Goal: Task Accomplishment & Management: Complete application form

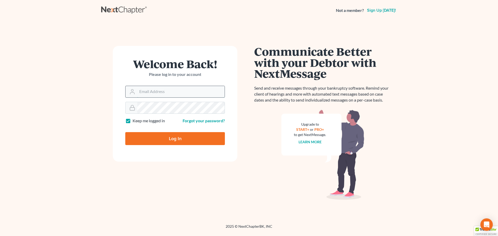
click at [200, 93] on input "Email Address" at bounding box center [180, 91] width 87 height 11
type input "pevangelista@scura.com"
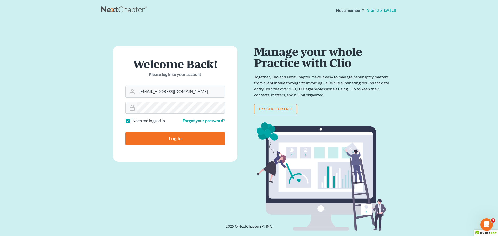
click at [132, 122] on label "Keep me logged in" at bounding box center [148, 121] width 32 height 6
click at [135, 121] on input "Keep me logged in" at bounding box center [136, 119] width 3 height 3
checkbox input "false"
click at [139, 141] on input "Log In" at bounding box center [175, 138] width 100 height 13
type input "Thinking..."
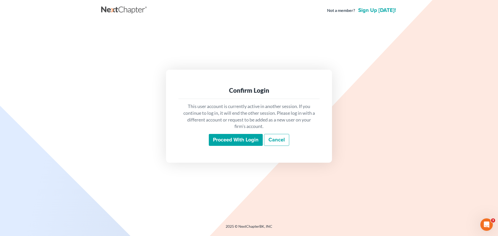
click at [237, 141] on input "Proceed with login" at bounding box center [236, 140] width 54 height 12
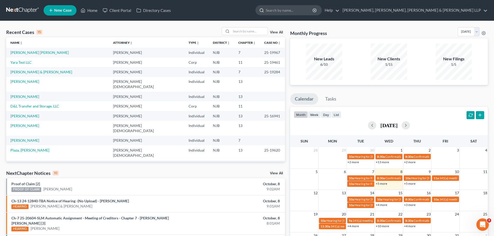
click at [313, 10] on input "search" at bounding box center [289, 10] width 47 height 10
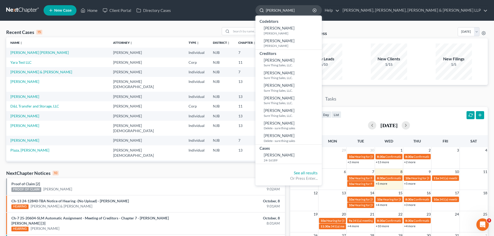
type input "[PERSON_NAME]"
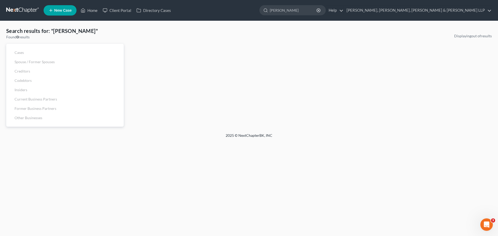
drag, startPoint x: 353, startPoint y: 11, endPoint x: 291, endPoint y: 15, distance: 61.8
click at [292, 14] on ul "New Case Home Client Portal Directory Cases [PERSON_NAME] - No Result - See all…" at bounding box center [268, 10] width 448 height 13
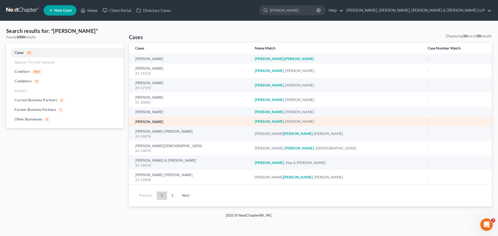
type input "[PERSON_NAME]"
click at [149, 122] on link "[PERSON_NAME]" at bounding box center [149, 122] width 28 height 4
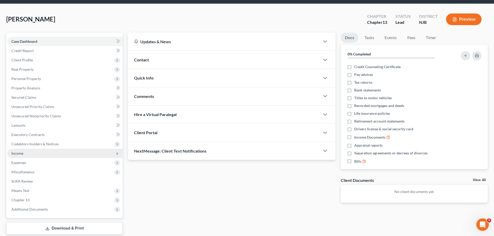
scroll to position [35, 0]
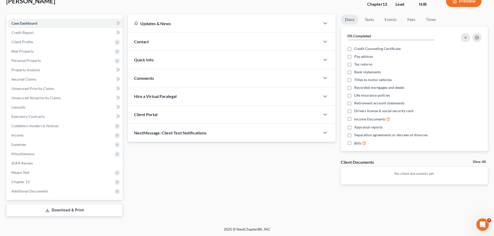
click at [77, 214] on link "Download & Print" at bounding box center [64, 210] width 116 height 12
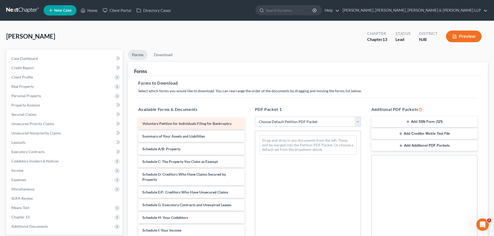
click at [206, 122] on span "Voluntary Petition for Individuals Filing for Bankruptcy" at bounding box center [186, 123] width 89 height 4
click at [359, 123] on select "Choose Default Petition PDF Packet Complete Bankruptcy Petition (all forms and …" at bounding box center [308, 122] width 106 height 10
click at [255, 117] on select "Choose Default Petition PDF Packet Complete Bankruptcy Petition (all forms and …" at bounding box center [308, 122] width 106 height 10
click at [356, 124] on select "Choose Default Petition PDF Packet Complete Bankruptcy Petition (all forms and …" at bounding box center [308, 122] width 106 height 10
select select "0"
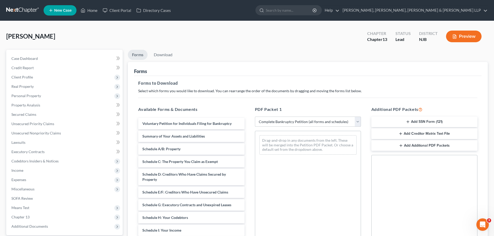
click at [257, 117] on select "Choose Default Petition PDF Packet Complete Bankruptcy Petition (all forms and …" at bounding box center [308, 122] width 106 height 10
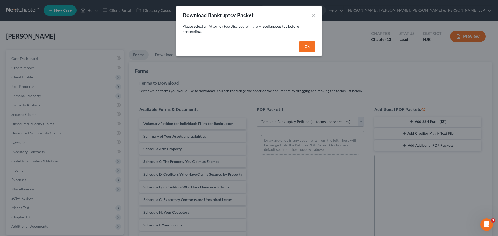
click at [308, 45] on button "OK" at bounding box center [307, 46] width 17 height 10
select select
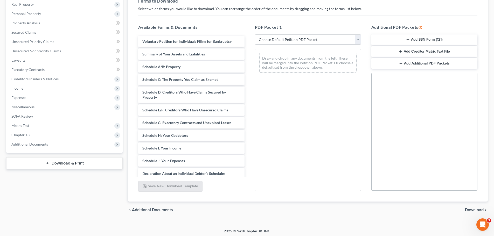
scroll to position [84, 0]
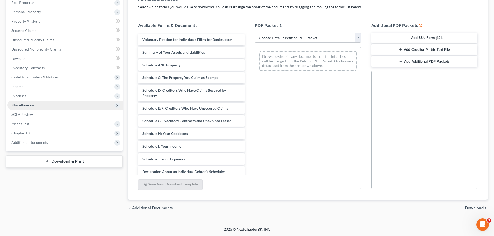
click at [47, 101] on span "Miscellaneous" at bounding box center [64, 105] width 115 height 9
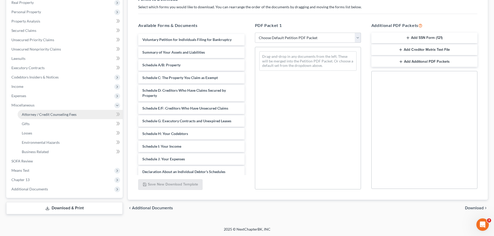
click at [43, 114] on span "Attorney / Credit Counseling Fees" at bounding box center [49, 114] width 55 height 4
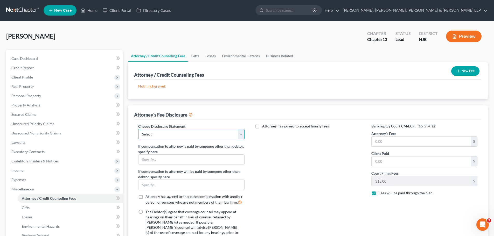
click at [240, 135] on select "Select Chapter 13 Disclosure Statement Chapter 7 Disclosure Statement" at bounding box center [191, 134] width 106 height 10
select select "0"
click at [138, 129] on select "Select Chapter 13 Disclosure Statement Chapter 7 Disclosure Statement" at bounding box center [191, 134] width 106 height 10
click at [280, 143] on div "Attorney has agreed to accept hourly fees" at bounding box center [308, 205] width 116 height 163
click at [262, 126] on label "Attorney has agreed to accept hourly fees" at bounding box center [295, 126] width 67 height 5
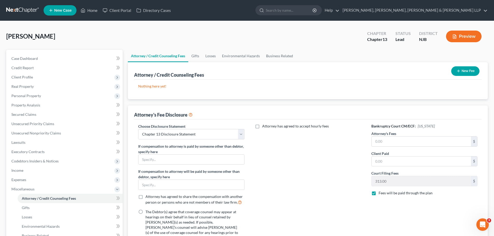
click at [264, 126] on input "Attorney has agreed to accept hourly fees" at bounding box center [265, 125] width 3 height 3
checkbox input "true"
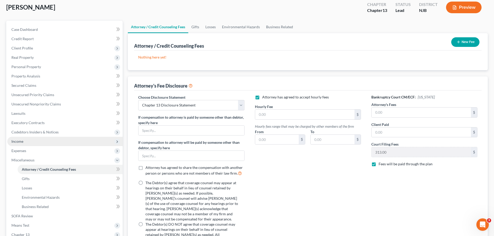
scroll to position [82, 0]
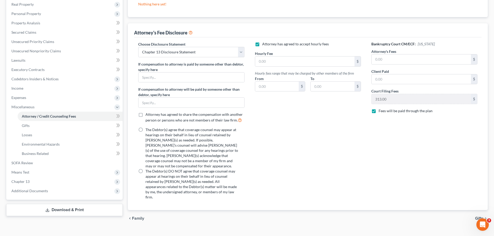
click at [75, 214] on link "Download & Print" at bounding box center [64, 210] width 116 height 12
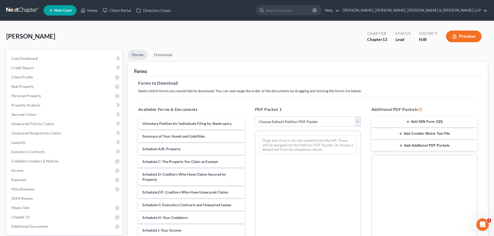
click at [356, 122] on select "Choose Default Petition PDF Packet Complete Bankruptcy Petition (all forms and …" at bounding box center [308, 122] width 106 height 10
select select "0"
click at [255, 117] on select "Choose Default Petition PDF Packet Complete Bankruptcy Petition (all forms and …" at bounding box center [308, 122] width 106 height 10
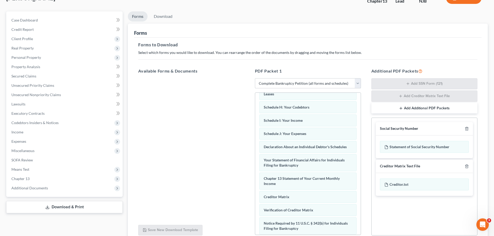
scroll to position [85, 0]
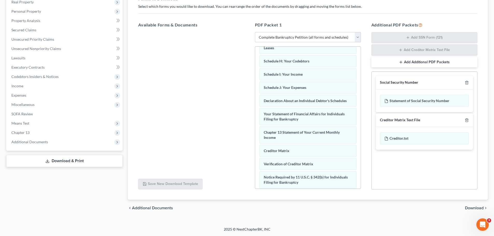
click at [480, 206] on span "Download" at bounding box center [474, 208] width 19 height 4
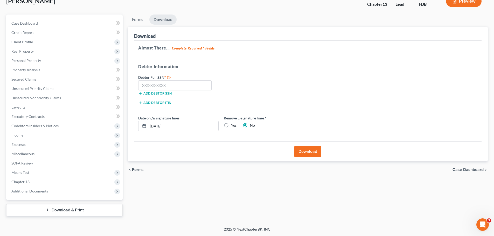
scroll to position [35, 0]
click at [306, 153] on button "Download" at bounding box center [307, 151] width 27 height 11
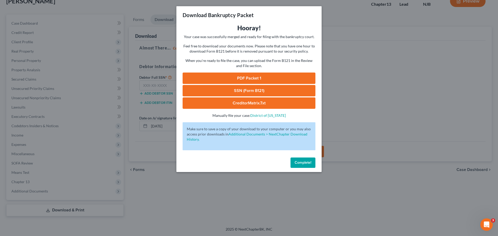
click at [265, 78] on link "PDF Packet 1" at bounding box center [249, 78] width 133 height 11
click at [310, 163] on span "Complete!" at bounding box center [303, 162] width 17 height 4
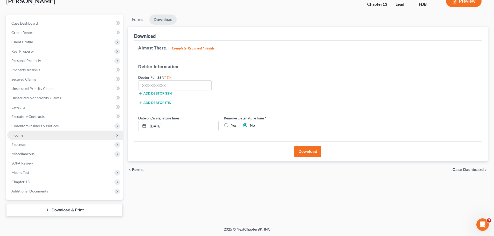
click at [20, 139] on span "Income" at bounding box center [64, 135] width 115 height 9
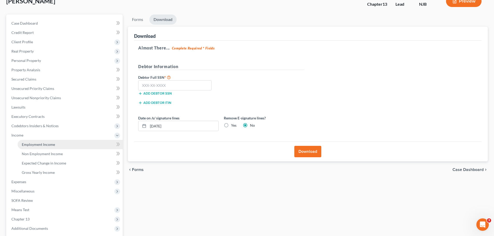
click at [58, 146] on link "Employment Income" at bounding box center [70, 144] width 105 height 9
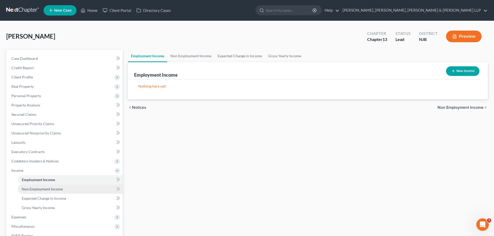
click at [37, 192] on link "Non Employment Income" at bounding box center [70, 189] width 105 height 9
click at [43, 179] on span "Employment Income" at bounding box center [38, 180] width 33 height 4
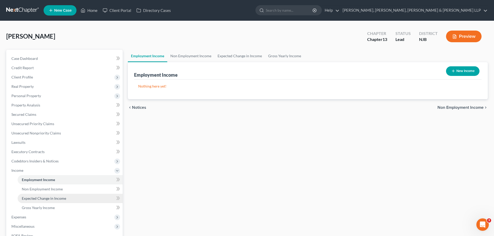
click at [39, 198] on span "Expected Change in Income" at bounding box center [44, 198] width 44 height 4
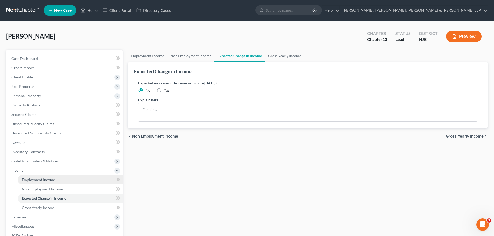
click at [39, 180] on span "Employment Income" at bounding box center [38, 180] width 33 height 4
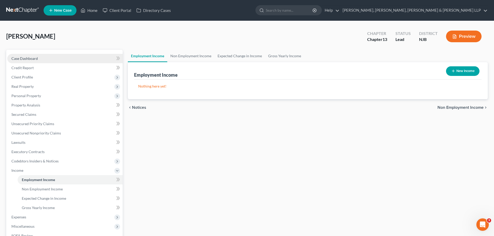
click at [40, 58] on link "Case Dashboard" at bounding box center [64, 58] width 115 height 9
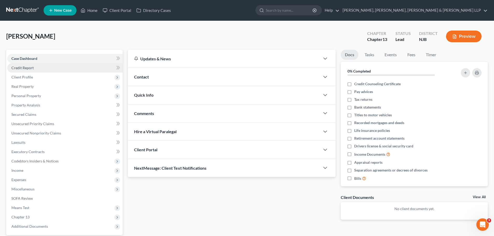
click at [37, 66] on link "Credit Report" at bounding box center [64, 67] width 115 height 9
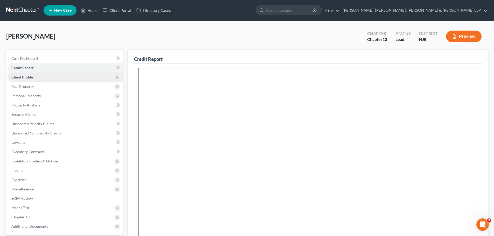
click at [34, 75] on span "Client Profile" at bounding box center [64, 77] width 115 height 9
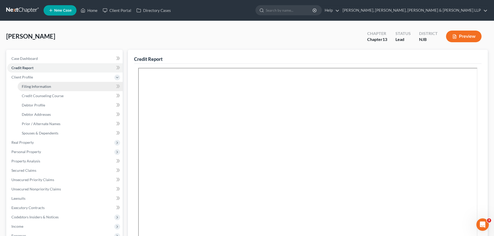
click at [37, 85] on span "Filing Information" at bounding box center [36, 86] width 29 height 4
select select "1"
select select "0"
select select "3"
select select "0"
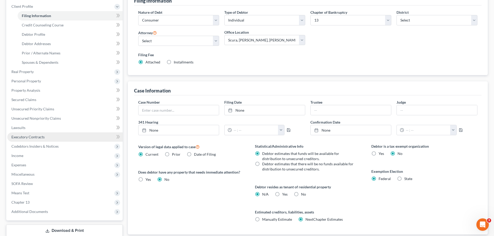
scroll to position [78, 0]
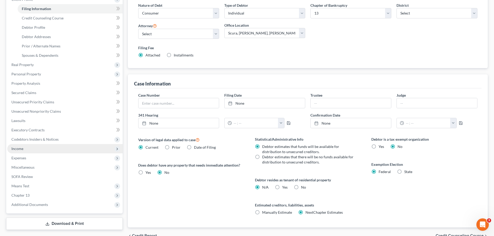
click at [30, 148] on span "Income" at bounding box center [64, 148] width 115 height 9
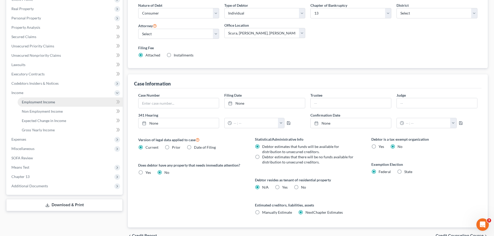
click at [47, 102] on span "Employment Income" at bounding box center [38, 102] width 33 height 4
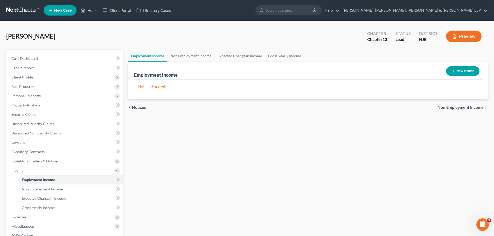
click at [467, 70] on button "New Income" at bounding box center [462, 71] width 33 height 10
select select "0"
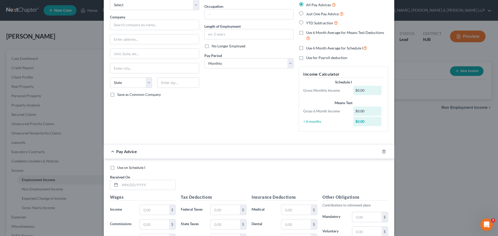
scroll to position [78, 0]
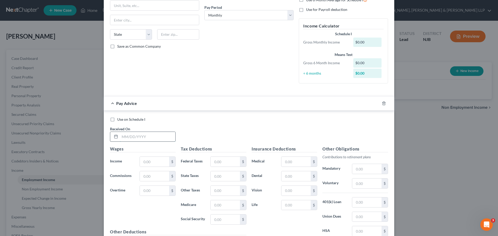
click at [146, 138] on input "text" at bounding box center [147, 137] width 55 height 10
click at [153, 162] on input "text" at bounding box center [154, 162] width 29 height 10
click at [147, 137] on input "04112025" at bounding box center [147, 137] width 55 height 10
click at [151, 135] on input "04112025" at bounding box center [147, 137] width 55 height 10
type input "0"
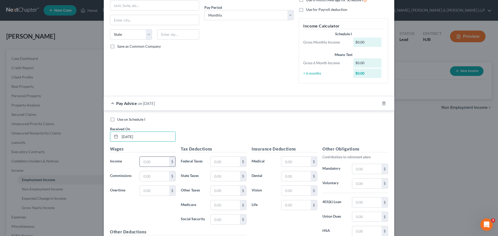
type input "[DATE]"
click at [154, 163] on input "text" at bounding box center [154, 162] width 29 height 10
type input "3,846.14"
click at [149, 177] on input "text" at bounding box center [154, 176] width 29 height 10
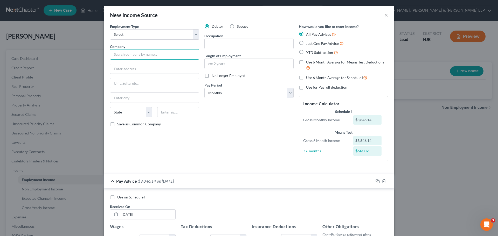
click at [177, 57] on input "text" at bounding box center [154, 54] width 89 height 10
type input "Rehabilitation Medicine Center of [US_STATE]"
click at [156, 71] on input "text" at bounding box center [154, 69] width 89 height 10
type input "[STREET_ADDRESS]"
click at [167, 95] on input "text" at bounding box center [154, 98] width 89 height 10
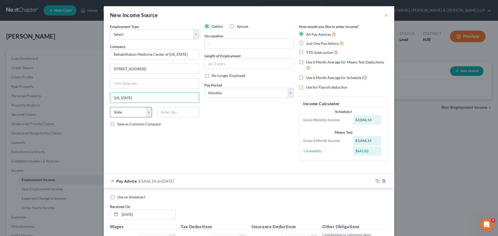
type input "[US_STATE]"
drag, startPoint x: 146, startPoint y: 116, endPoint x: 144, endPoint y: 118, distance: 3.0
click at [146, 116] on select "State [US_STATE] AK AR AZ CA CO CT DE DC [GEOGRAPHIC_DATA] [GEOGRAPHIC_DATA] GU…" at bounding box center [131, 112] width 42 height 10
click at [110, 107] on select "State [US_STATE] AK AR AZ CA CO CT DE DC [GEOGRAPHIC_DATA] [GEOGRAPHIC_DATA] GU…" at bounding box center [131, 112] width 42 height 10
click at [147, 113] on select "State [US_STATE] AK AR AZ CA CO CT DE DC [GEOGRAPHIC_DATA] [GEOGRAPHIC_DATA] GU…" at bounding box center [131, 112] width 42 height 10
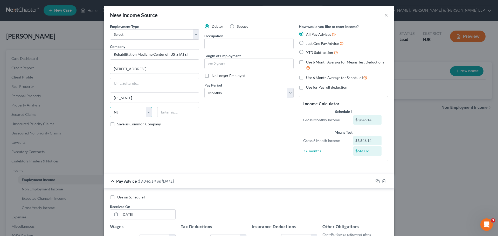
select select "35"
click at [110, 107] on select "State [US_STATE] AK AR AZ CA CO CT DE DC [GEOGRAPHIC_DATA] [GEOGRAPHIC_DATA] GU…" at bounding box center [131, 112] width 42 height 10
click at [172, 116] on input "text" at bounding box center [178, 112] width 42 height 10
type input "10038"
click at [236, 43] on input "text" at bounding box center [249, 44] width 89 height 10
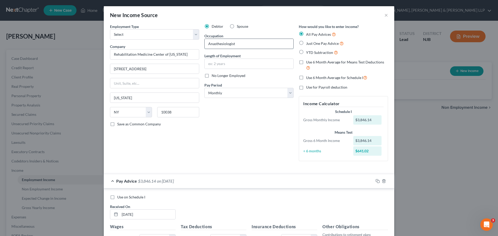
click at [215, 44] on input "Anasthesiologist" at bounding box center [249, 44] width 89 height 10
type input "Anasthesiologist"
drag, startPoint x: 256, startPoint y: 42, endPoint x: 189, endPoint y: 42, distance: 67.4
click at [189, 42] on div "Employment Type * Select Full or [DEMOGRAPHIC_DATA] Employment Self Employment …" at bounding box center [248, 97] width 283 height 146
paste input "anesthesiologist"
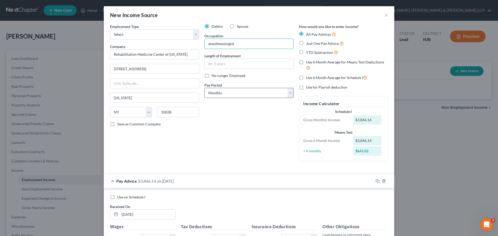
type input "anesthesiologist"
click at [291, 95] on select "Select Monthly Twice Monthly Every Other Week Weekly" at bounding box center [248, 93] width 89 height 10
select select "2"
click at [204, 88] on select "Select Monthly Twice Monthly Every Other Week Weekly" at bounding box center [248, 93] width 89 height 10
click at [255, 125] on div "Debtor Spouse Occupation anesthesiologist Length of Employment No Longer Employ…" at bounding box center [249, 95] width 94 height 142
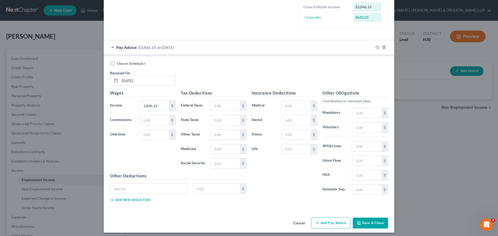
scroll to position [148, 0]
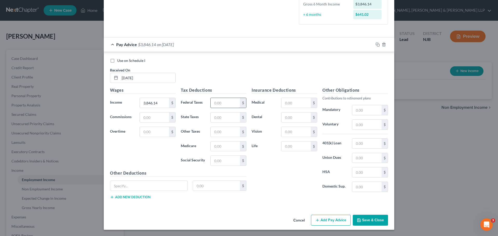
click at [228, 102] on input "text" at bounding box center [225, 103] width 29 height 10
type input "560.00"
click at [227, 121] on input "text" at bounding box center [225, 118] width 29 height 10
type input "444.12"
click at [257, 75] on div "Use on Schedule I Received On * [DATE]" at bounding box center [248, 72] width 283 height 29
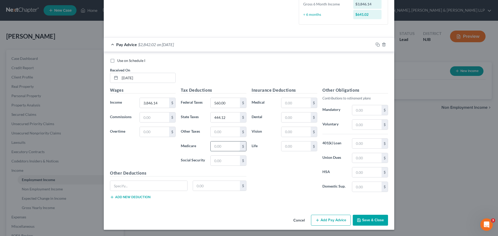
click at [228, 145] on input "text" at bounding box center [225, 147] width 29 height 10
type input "55.77"
click at [218, 160] on input "text" at bounding box center [225, 161] width 29 height 10
type input "238.46"
click at [226, 117] on input "444.12" at bounding box center [225, 118] width 29 height 10
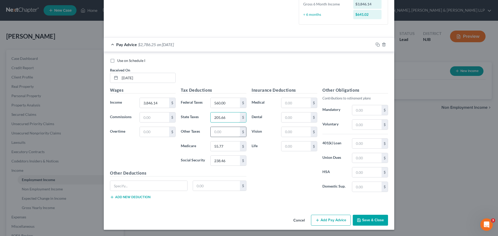
type input "205.66"
click at [223, 130] on input "text" at bounding box center [225, 132] width 29 height 10
click at [380, 222] on button "Save & Close" at bounding box center [370, 220] width 35 height 11
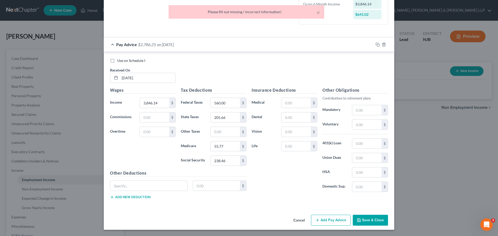
click at [296, 189] on div "Insurance Deductions Medical $ Dental $ Vision $ Life $" at bounding box center [284, 141] width 71 height 109
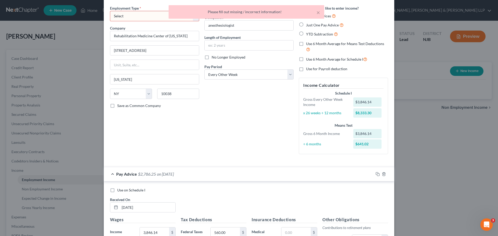
scroll to position [0, 0]
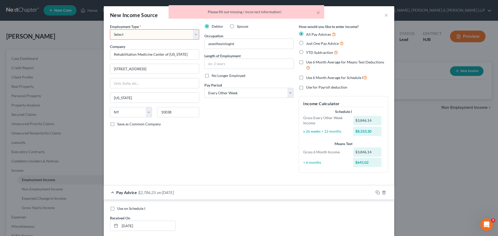
click at [194, 35] on select "Select Full or [DEMOGRAPHIC_DATA] Employment Self Employment" at bounding box center [154, 34] width 89 height 10
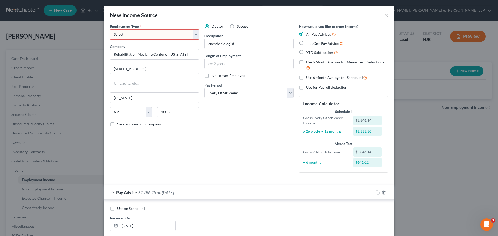
select select "0"
click at [110, 29] on select "Select Full or [DEMOGRAPHIC_DATA] Employment Self Employment" at bounding box center [154, 34] width 89 height 10
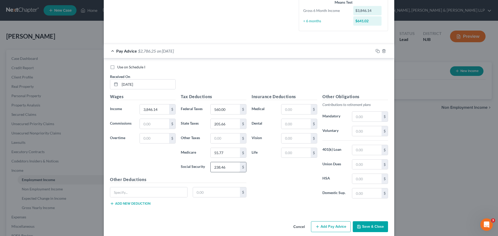
scroll to position [148, 0]
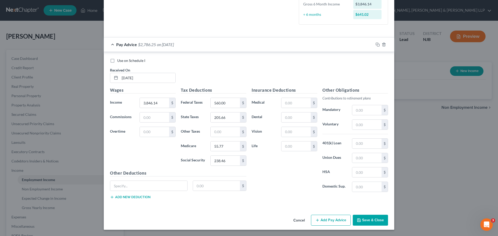
click at [365, 220] on button "Save & Close" at bounding box center [370, 220] width 35 height 11
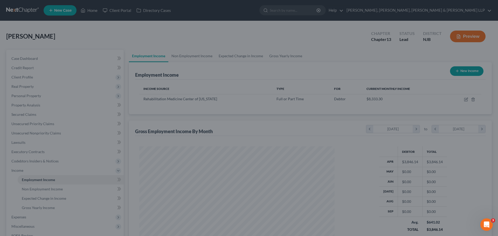
scroll to position [97, 204]
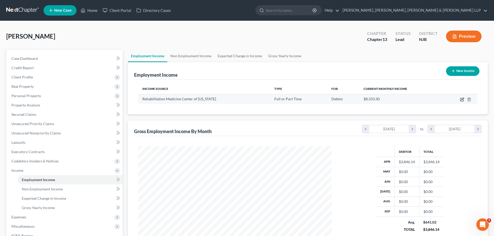
click at [461, 100] on icon "button" at bounding box center [462, 99] width 4 height 4
select select "0"
select select "35"
select select "2"
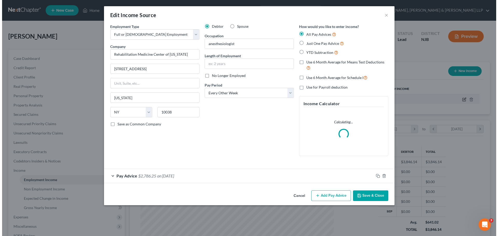
scroll to position [97, 206]
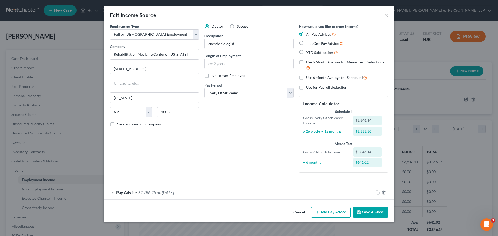
click at [334, 209] on button "Add Pay Advice" at bounding box center [331, 212] width 40 height 11
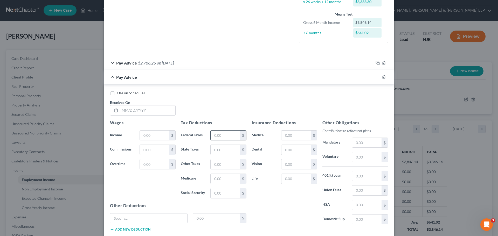
scroll to position [156, 0]
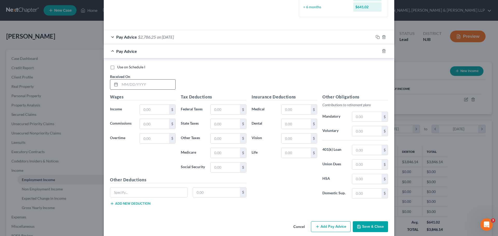
click at [154, 85] on input "text" at bounding box center [147, 85] width 55 height 10
type input "[DATE]"
click at [150, 111] on input "text" at bounding box center [154, 110] width 29 height 10
type input "3,846.14"
click at [228, 112] on input "text" at bounding box center [225, 110] width 29 height 10
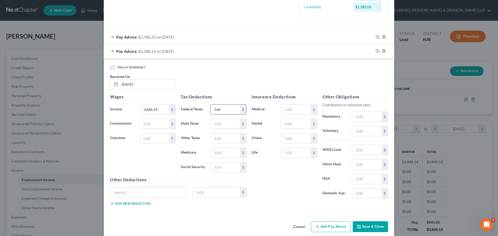
type input "560.00"
click at [217, 125] on input "text" at bounding box center [225, 124] width 29 height 10
type input "2"
click at [227, 125] on input "text" at bounding box center [225, 124] width 29 height 10
type input "205.66"
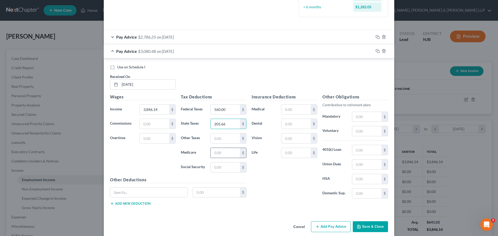
click at [222, 153] on input "text" at bounding box center [225, 153] width 29 height 10
type input "55.77"
click at [221, 168] on input "text" at bounding box center [225, 168] width 29 height 10
type input "238.47"
click at [274, 184] on div "Insurance Deductions Medical $ Dental $ Vision $ Life $" at bounding box center [284, 148] width 71 height 109
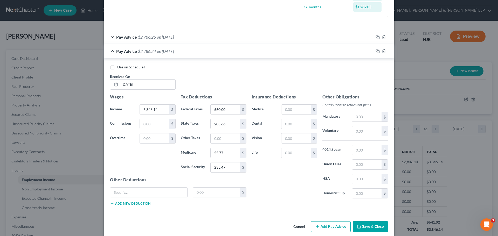
click at [331, 228] on button "Add Pay Advice" at bounding box center [331, 226] width 40 height 11
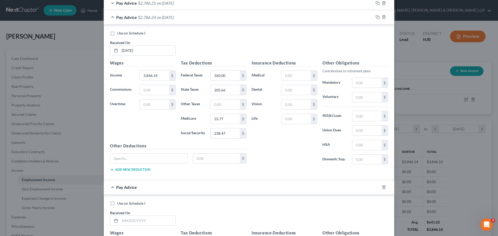
scroll to position [259, 0]
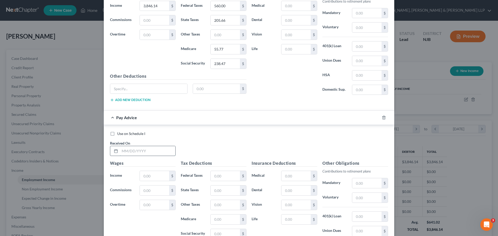
click at [132, 152] on input "text" at bounding box center [147, 151] width 55 height 10
type input "[DATE]"
click at [148, 178] on input "text" at bounding box center [154, 176] width 29 height 10
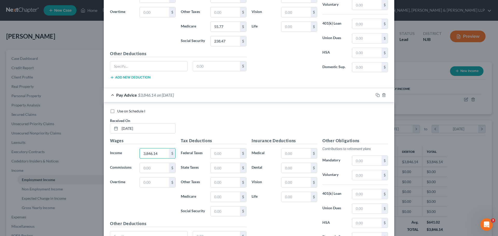
scroll to position [311, 0]
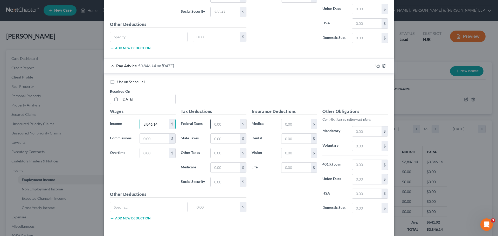
type input "3,846.14"
click at [223, 124] on input "text" at bounding box center [225, 124] width 29 height 10
type input "560.00"
click at [220, 138] on input "text" at bounding box center [225, 139] width 29 height 10
type input "205.66"
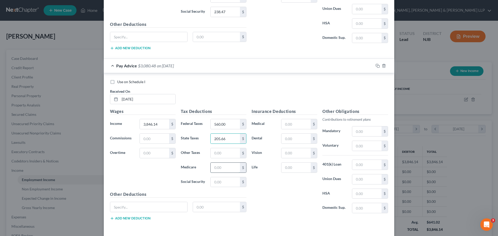
click at [222, 166] on input "text" at bounding box center [225, 168] width 29 height 10
type input "55.77"
click at [218, 181] on input "text" at bounding box center [225, 182] width 29 height 10
type input "238.46"
click at [278, 182] on div "Insurance Deductions Medical $ Dental $ Vision $ Life $" at bounding box center [284, 162] width 71 height 109
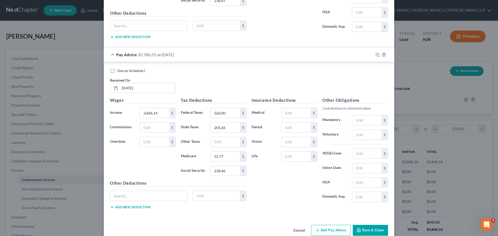
scroll to position [332, 0]
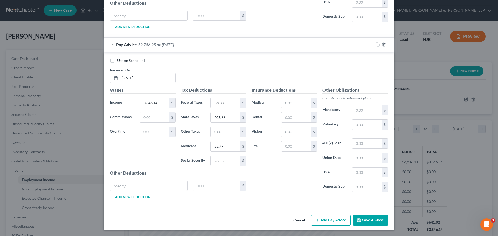
click at [324, 222] on button "Add Pay Advice" at bounding box center [331, 220] width 40 height 11
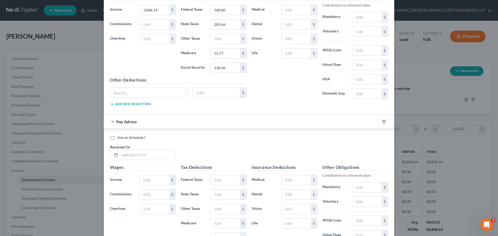
scroll to position [436, 0]
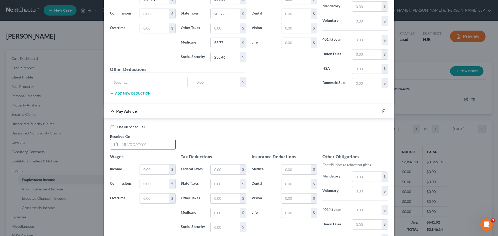
click at [132, 144] on input "text" at bounding box center [147, 144] width 55 height 10
type input "[DATE]"
drag, startPoint x: 149, startPoint y: 169, endPoint x: 139, endPoint y: 169, distance: 10.4
click at [149, 169] on input "text" at bounding box center [154, 170] width 29 height 10
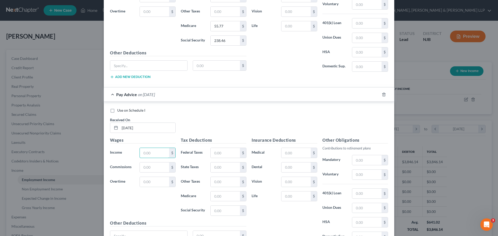
scroll to position [462, 0]
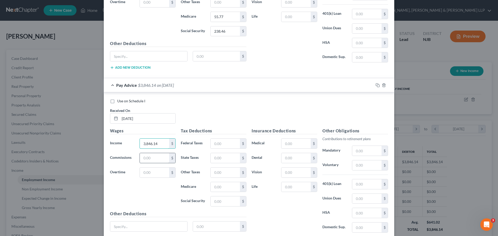
type input "3,846.14"
click at [156, 159] on input "text" at bounding box center [154, 158] width 29 height 10
click at [221, 142] on input "text" at bounding box center [225, 144] width 29 height 10
type input "560.00"
click at [219, 160] on input "text" at bounding box center [225, 158] width 29 height 10
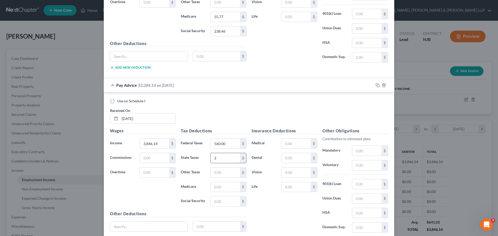
type input "205.66"
click at [219, 203] on input "text" at bounding box center [225, 202] width 29 height 10
type input "238.46"
click at [224, 185] on input "text" at bounding box center [225, 187] width 29 height 10
type input "55.77"
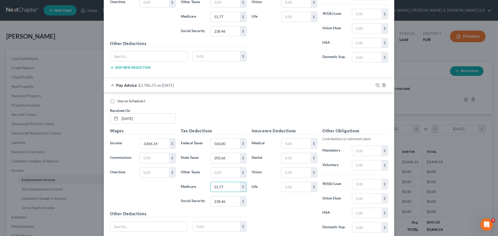
click at [268, 203] on div "Insurance Deductions Medical $ Dental $ Vision $ Life $" at bounding box center [284, 182] width 71 height 109
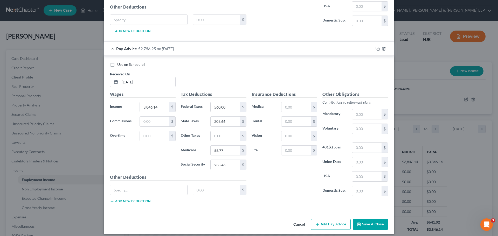
scroll to position [503, 0]
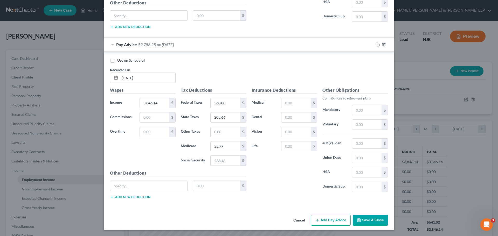
click at [326, 223] on button "Add Pay Advice" at bounding box center [331, 220] width 40 height 11
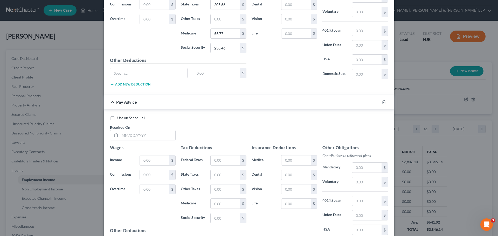
scroll to position [632, 0]
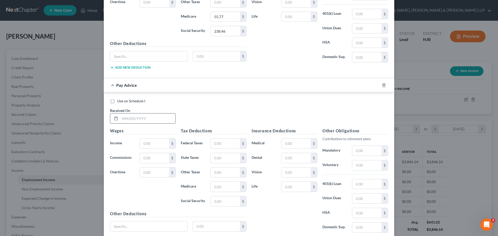
click at [138, 117] on input "text" at bounding box center [147, 119] width 55 height 10
type input "[DATE]"
click at [158, 146] on input "text" at bounding box center [154, 144] width 29 height 10
type input "3,846.14"
click at [214, 144] on input "text" at bounding box center [225, 144] width 29 height 10
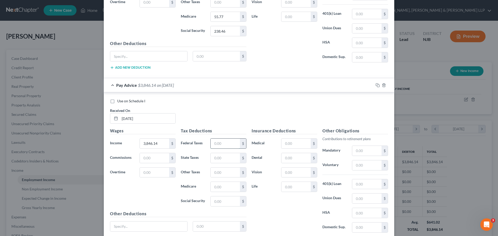
type input "560.00"
click at [226, 203] on input "text" at bounding box center [225, 202] width 29 height 10
type input "238.46"
click at [221, 159] on input "text" at bounding box center [225, 158] width 29 height 10
type input "205.66"
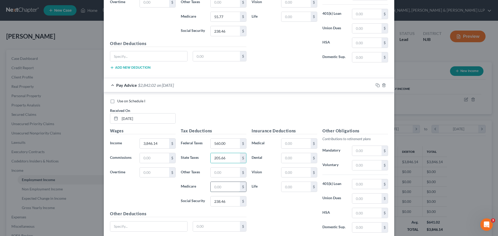
click at [223, 190] on input "text" at bounding box center [225, 187] width 29 height 10
type input "55.77"
click at [268, 202] on div "Insurance Deductions Medical $ Dental $ Vision $ Life $" at bounding box center [284, 182] width 71 height 109
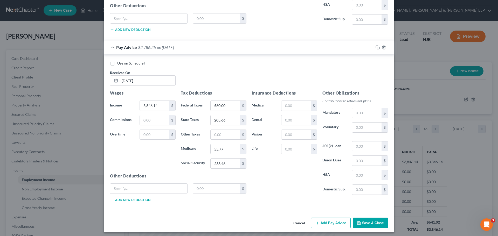
scroll to position [673, 0]
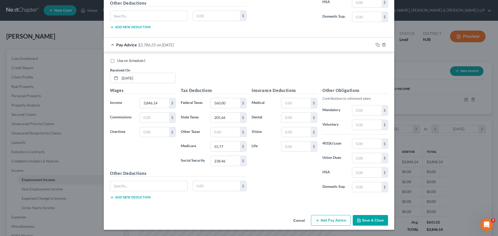
click at [337, 221] on button "Add Pay Advice" at bounding box center [331, 220] width 40 height 11
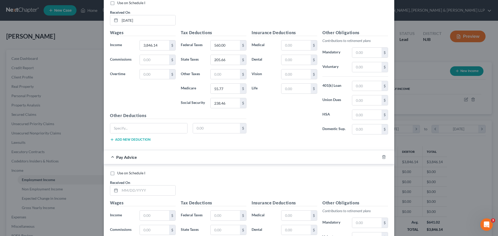
scroll to position [751, 0]
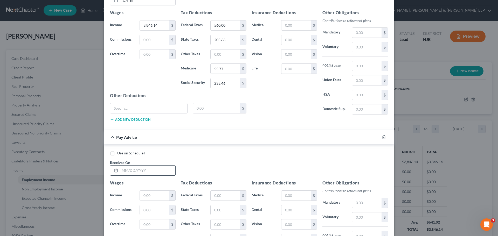
click at [152, 169] on input "text" at bounding box center [147, 171] width 55 height 10
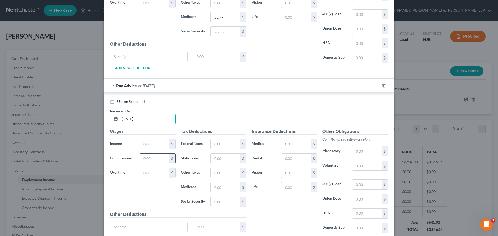
scroll to position [802, 0]
type input "[DATE]"
click at [148, 143] on input "text" at bounding box center [154, 144] width 29 height 10
type input "3,846.14"
click at [229, 146] on input "text" at bounding box center [225, 144] width 29 height 10
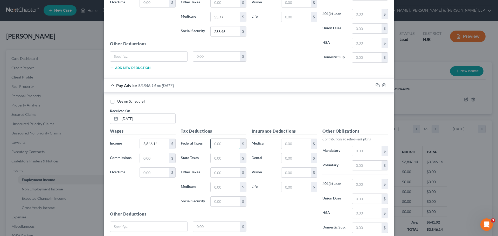
type input "560.00"
click at [224, 159] on input "text" at bounding box center [225, 158] width 29 height 10
type input "205.66"
click at [223, 192] on input "text" at bounding box center [225, 187] width 29 height 10
type input "55.77"
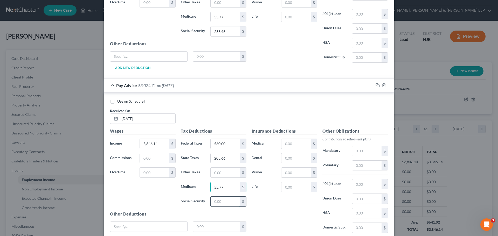
click at [223, 200] on input "text" at bounding box center [225, 202] width 29 height 10
type input "238.46"
click at [268, 202] on div "Insurance Deductions Medical $ Dental $ Vision $ Life $" at bounding box center [284, 182] width 71 height 109
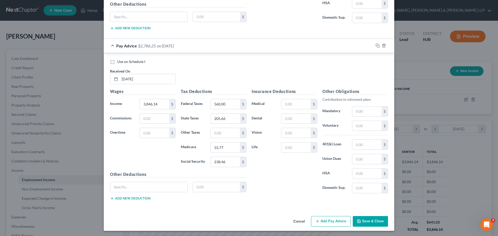
scroll to position [843, 0]
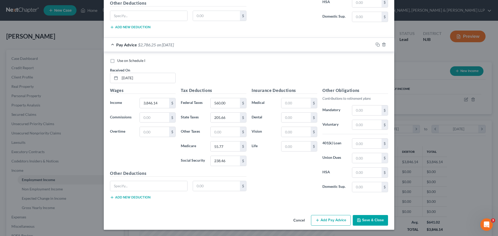
click at [326, 220] on button "Add Pay Advice" at bounding box center [331, 220] width 40 height 11
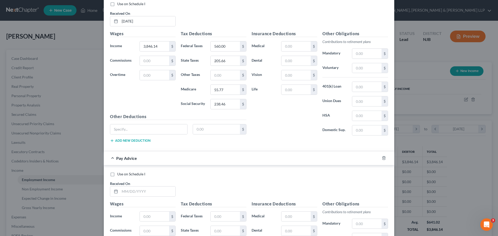
scroll to position [973, 0]
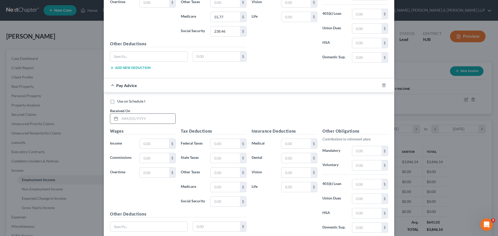
click at [151, 119] on input "text" at bounding box center [147, 119] width 55 height 10
type input "[DATE]"
click at [153, 144] on input "text" at bounding box center [154, 144] width 29 height 10
type input "3,846.14"
click at [226, 146] on input "text" at bounding box center [225, 144] width 29 height 10
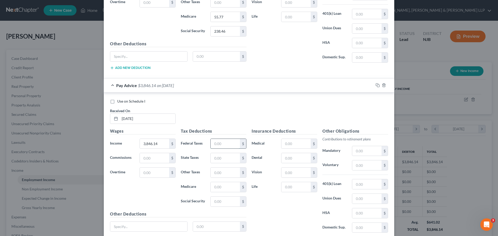
type input "560.00"
click at [218, 157] on input "text" at bounding box center [225, 158] width 29 height 10
type input "205.66"
click at [223, 188] on input "text" at bounding box center [225, 187] width 29 height 10
type input "55.77"
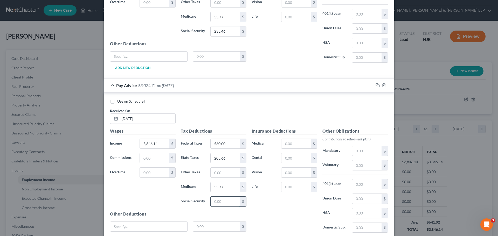
click at [219, 200] on input "text" at bounding box center [225, 202] width 29 height 10
type input "238.46"
click at [268, 199] on div "Insurance Deductions Medical $ Dental $ Vision $ Life $" at bounding box center [284, 182] width 71 height 109
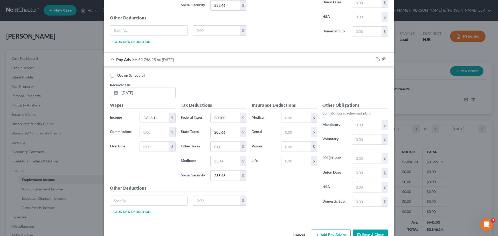
scroll to position [1014, 0]
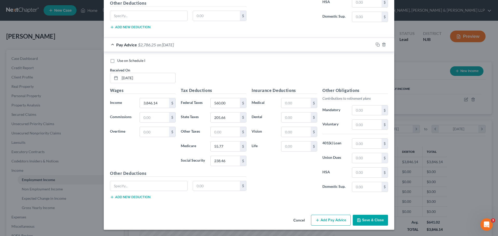
click at [323, 218] on button "Add Pay Advice" at bounding box center [331, 220] width 40 height 11
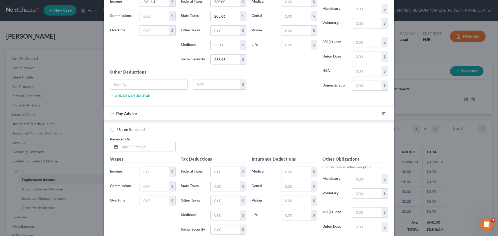
scroll to position [1117, 0]
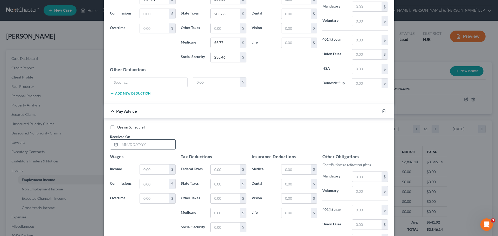
click at [159, 144] on input "text" at bounding box center [147, 145] width 55 height 10
type input "[DATE]"
click at [144, 172] on input "text" at bounding box center [154, 170] width 29 height 10
type input "3,846.14"
click at [226, 170] on input "text" at bounding box center [225, 170] width 29 height 10
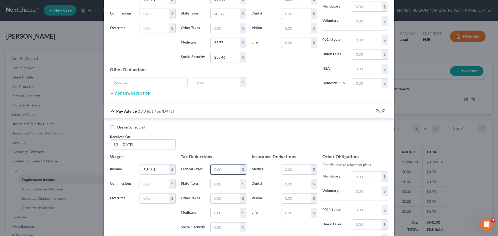
type input "560.00"
click at [219, 183] on input "text" at bounding box center [225, 184] width 29 height 10
type input "205.66"
click at [220, 213] on input "text" at bounding box center [225, 213] width 29 height 10
type input "55.77"
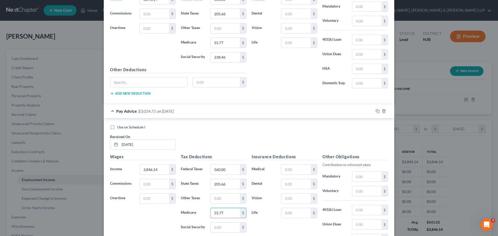
scroll to position [1184, 0]
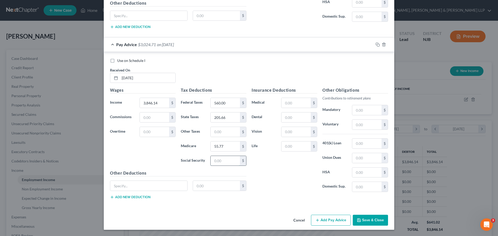
click at [219, 160] on input "text" at bounding box center [225, 161] width 29 height 10
type input "238.46"
click at [269, 186] on div "Insurance Deductions Medical $ Dental $ Vision $ Life $" at bounding box center [284, 141] width 71 height 109
click at [335, 220] on button "Add Pay Advice" at bounding box center [331, 220] width 40 height 11
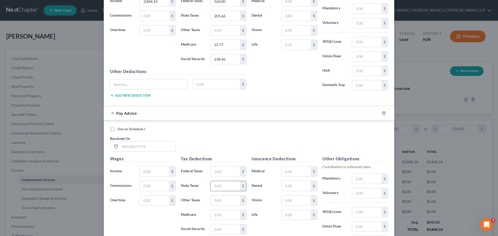
scroll to position [1288, 0]
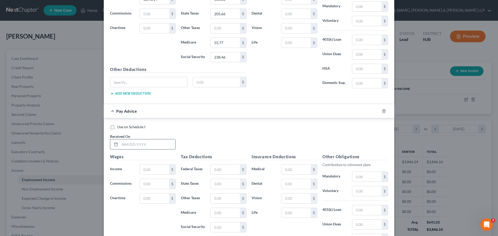
click at [149, 144] on input "text" at bounding box center [147, 144] width 55 height 10
type input "[DATE]"
click at [152, 170] on input "text" at bounding box center [154, 170] width 29 height 10
type input "3,846.14"
click at [224, 165] on input "text" at bounding box center [225, 170] width 29 height 10
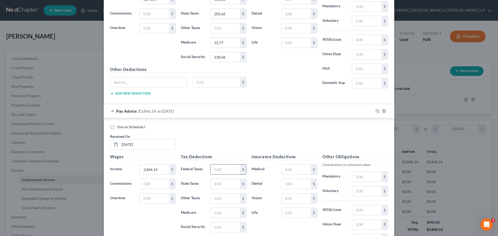
type input "560.00"
click at [222, 227] on input "text" at bounding box center [225, 227] width 29 height 10
type input "238.46"
click at [220, 184] on input "text" at bounding box center [225, 184] width 29 height 10
type input "205.66"
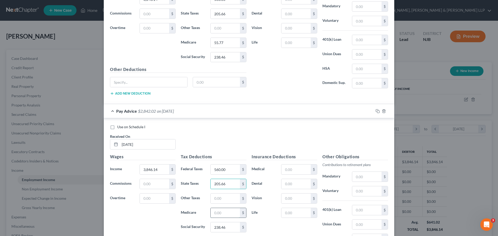
click at [215, 215] on input "text" at bounding box center [225, 213] width 29 height 10
type input "55.77"
click at [225, 142] on div "Use on Schedule I Received On * [DATE]" at bounding box center [248, 138] width 283 height 29
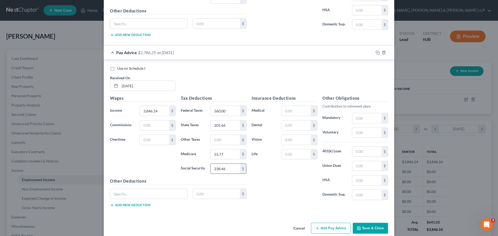
scroll to position [1354, 0]
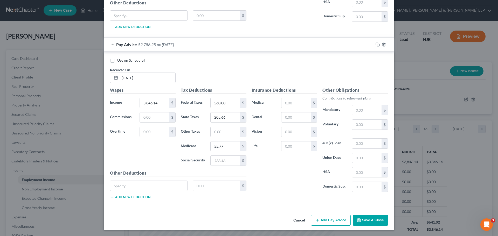
click at [336, 221] on button "Add Pay Advice" at bounding box center [331, 220] width 40 height 11
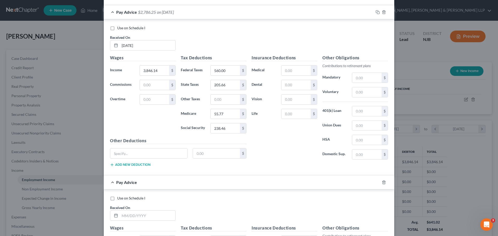
scroll to position [1458, 0]
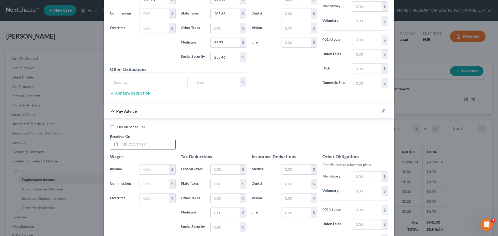
click at [138, 142] on input "text" at bounding box center [147, 144] width 55 height 10
type input "[DATE]"
click at [151, 172] on input "text" at bounding box center [154, 170] width 29 height 10
type input "3,846.14"
click at [217, 170] on input "text" at bounding box center [225, 170] width 29 height 10
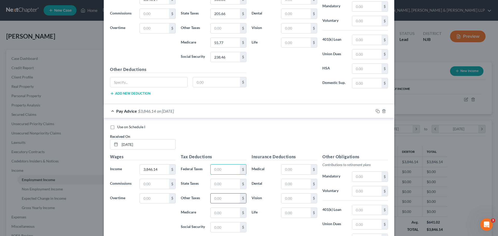
type input "560.00"
click at [232, 185] on input "text" at bounding box center [225, 184] width 29 height 10
type input "205.66"
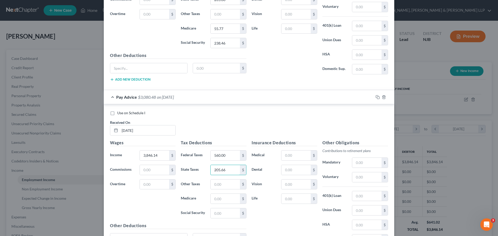
scroll to position [1484, 0]
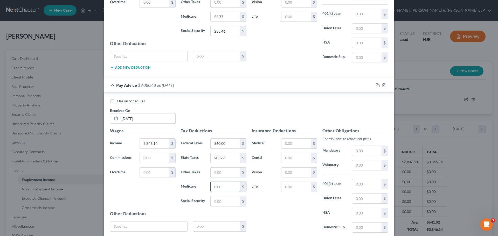
click at [223, 188] on input "text" at bounding box center [225, 187] width 29 height 10
type input "55.77"
click at [221, 200] on input "text" at bounding box center [225, 202] width 29 height 10
type input "238.46"
click at [266, 197] on div "Insurance Deductions Medical $ Dental $ Vision $ Life $" at bounding box center [284, 182] width 71 height 109
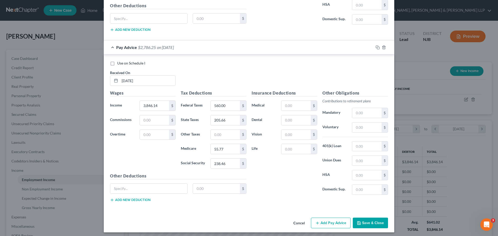
scroll to position [1524, 0]
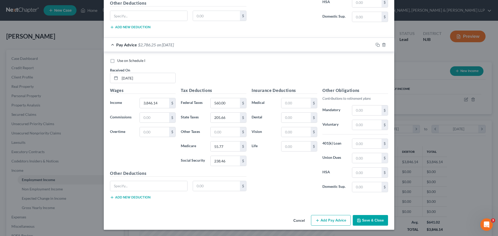
click at [334, 221] on button "Add Pay Advice" at bounding box center [331, 220] width 40 height 11
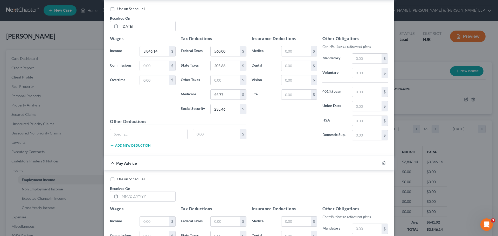
scroll to position [1628, 0]
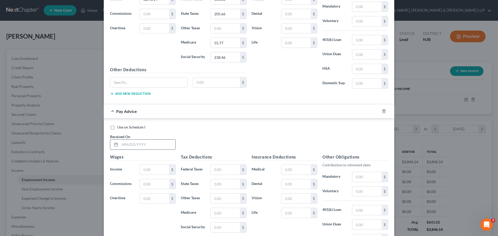
click at [149, 146] on input "text" at bounding box center [147, 145] width 55 height 10
type input "[DATE]"
click at [150, 168] on input "text" at bounding box center [154, 170] width 29 height 10
type input "3,846.14"
click at [222, 170] on input "text" at bounding box center [225, 170] width 29 height 10
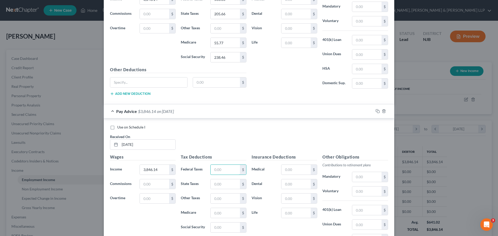
type input "560.00"
click at [218, 183] on input "text" at bounding box center [225, 184] width 29 height 10
type input "205.66"
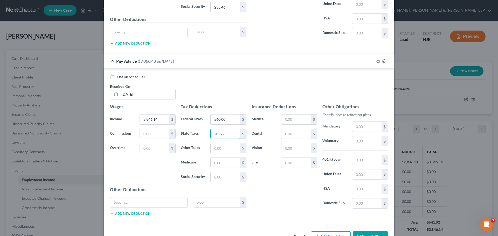
scroll to position [1680, 0]
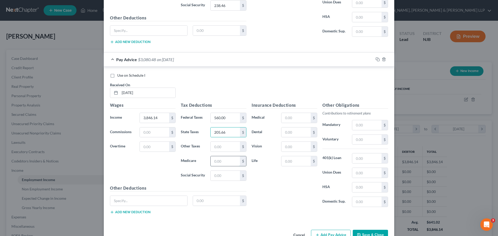
click at [220, 159] on input "text" at bounding box center [225, 161] width 29 height 10
type input "55.77"
click at [220, 173] on input "text" at bounding box center [225, 176] width 29 height 10
type input "238.46"
click at [277, 197] on div "Insurance Deductions Medical $ Dental $ Vision $ Life $" at bounding box center [284, 156] width 71 height 109
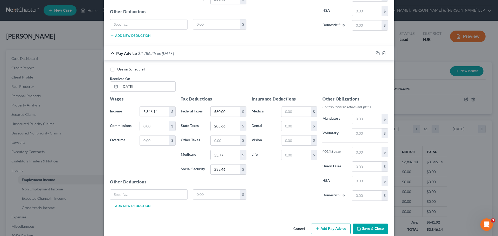
scroll to position [1695, 0]
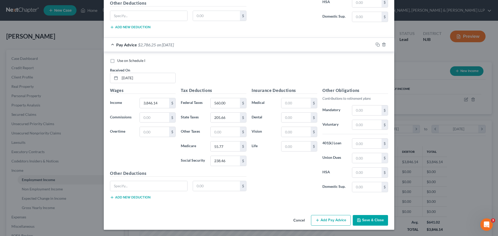
click at [335, 219] on button "Add Pay Advice" at bounding box center [331, 220] width 40 height 11
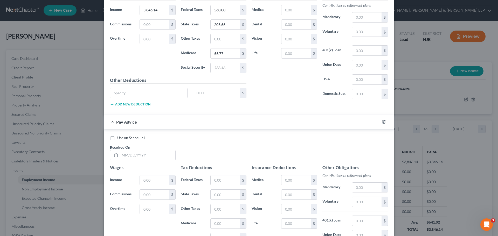
scroll to position [1798, 0]
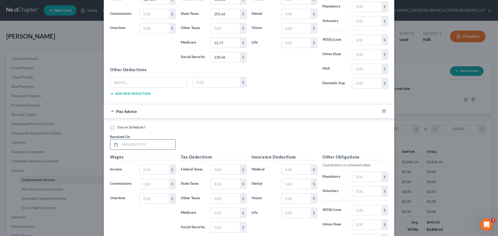
click at [128, 145] on input "text" at bounding box center [147, 145] width 55 height 10
type input "[DATE]"
click at [151, 170] on input "text" at bounding box center [154, 170] width 29 height 10
type input "3,846.14"
click at [222, 173] on input "text" at bounding box center [225, 170] width 29 height 10
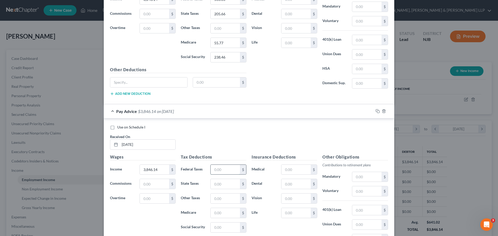
type input "560.00"
click at [224, 183] on input "text" at bounding box center [225, 184] width 29 height 10
type input "205.66"
click at [219, 216] on input "text" at bounding box center [225, 213] width 29 height 10
type input "55.77"
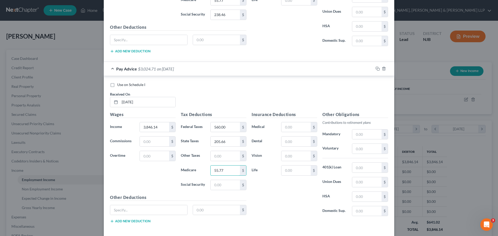
scroll to position [1850, 0]
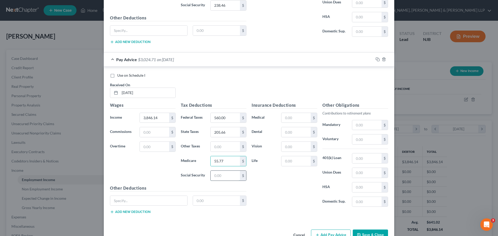
click at [229, 178] on input "text" at bounding box center [225, 176] width 29 height 10
type input "238.46"
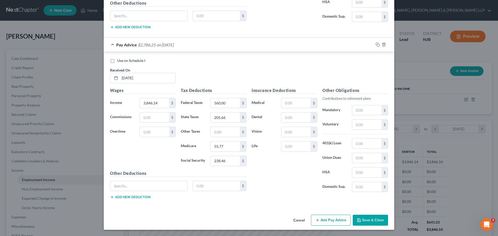
click at [326, 223] on button "Add Pay Advice" at bounding box center [331, 220] width 40 height 11
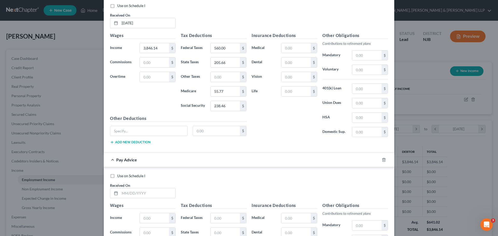
scroll to position [1943, 0]
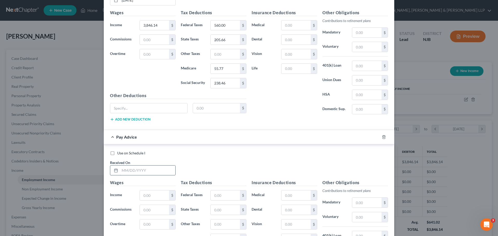
click at [132, 171] on input "text" at bounding box center [147, 171] width 55 height 10
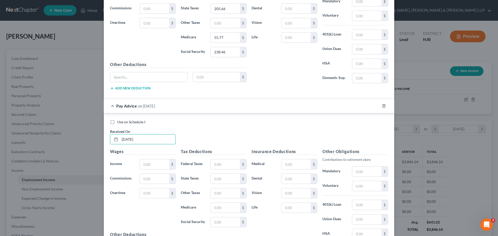
scroll to position [2021, 0]
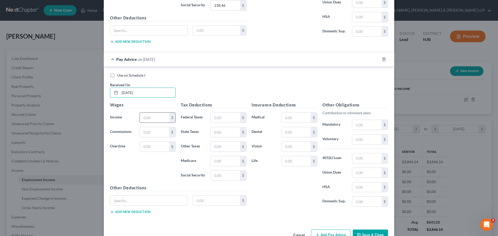
type input "[DATE]"
click at [151, 114] on input "text" at bounding box center [154, 118] width 29 height 10
type input "3,846.14"
click at [216, 121] on input "text" at bounding box center [225, 118] width 29 height 10
type input "560.00"
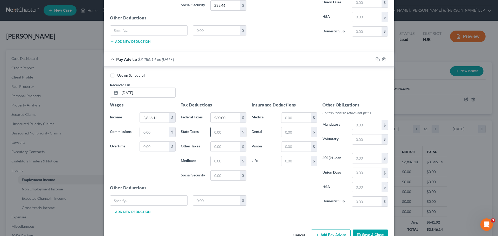
click at [224, 134] on input "text" at bounding box center [225, 132] width 29 height 10
type input "205.66"
click at [218, 161] on input "text" at bounding box center [225, 161] width 29 height 10
type input "55.77"
click at [221, 175] on input "text" at bounding box center [225, 176] width 29 height 10
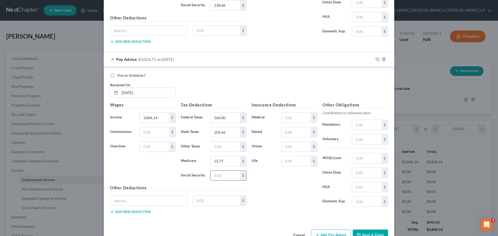
type input "238.46"
click at [274, 186] on div "Insurance Deductions Medical $ Dental $ Vision $ Life $" at bounding box center [284, 156] width 71 height 109
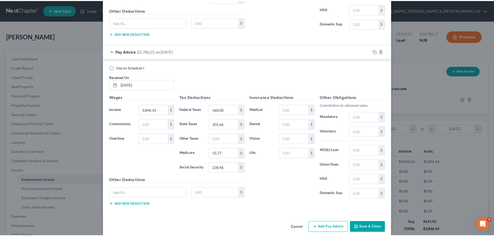
scroll to position [2035, 0]
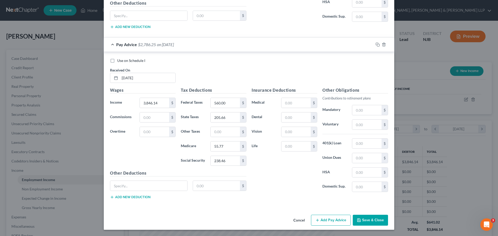
click at [376, 224] on button "Save & Close" at bounding box center [370, 220] width 35 height 11
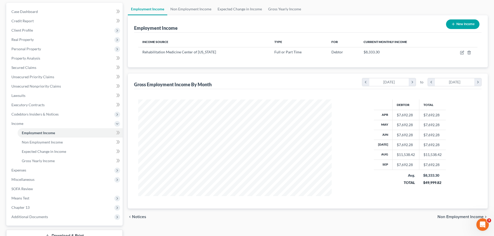
scroll to position [73, 0]
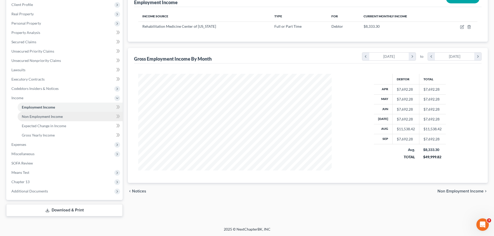
click at [52, 119] on link "Non Employment Income" at bounding box center [70, 116] width 105 height 9
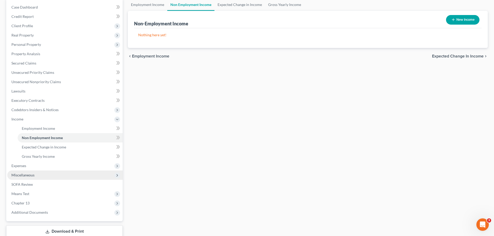
scroll to position [52, 0]
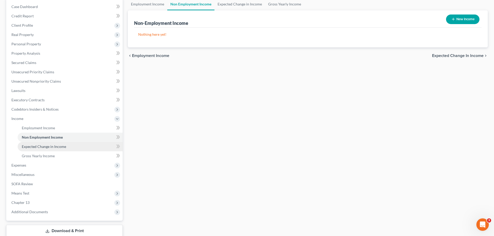
click at [55, 150] on link "Expected Change in Income" at bounding box center [70, 146] width 105 height 9
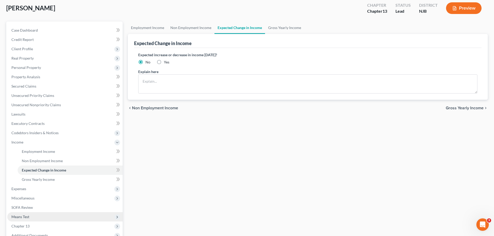
scroll to position [73, 0]
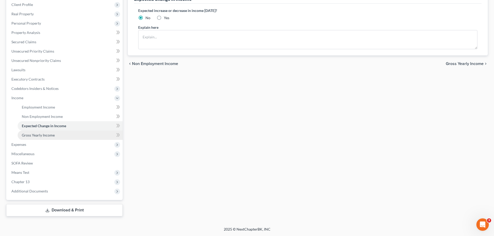
click at [47, 137] on span "Gross Yearly Income" at bounding box center [38, 135] width 33 height 4
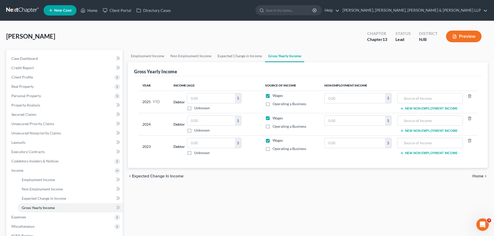
click at [273, 105] on label "Operating a Business" at bounding box center [290, 103] width 34 height 5
click at [275, 105] on input "Operating a Business" at bounding box center [276, 102] width 3 height 3
checkbox input "true"
click at [205, 117] on input "text" at bounding box center [211, 121] width 48 height 10
type input "778,882"
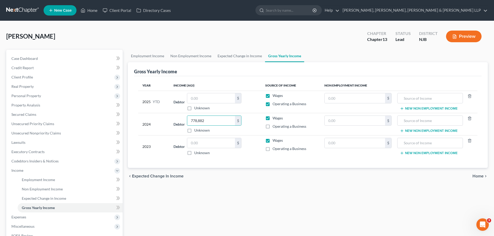
click at [273, 127] on label "Operating a Business" at bounding box center [290, 126] width 34 height 5
click at [275, 127] on input "Operating a Business" at bounding box center [276, 125] width 3 height 3
checkbox input "true"
click at [273, 150] on label "Operating a Business" at bounding box center [290, 148] width 34 height 5
click at [275, 150] on input "Operating a Business" at bounding box center [276, 147] width 3 height 3
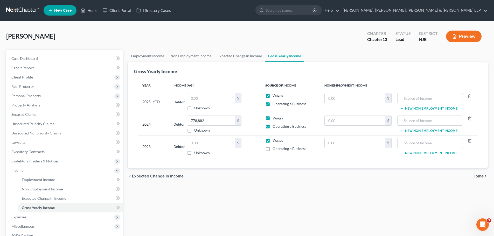
checkbox input "true"
click at [212, 143] on input "text" at bounding box center [211, 143] width 48 height 10
click at [214, 144] on input "text" at bounding box center [211, 143] width 48 height 10
type input "821,184"
click at [210, 99] on input "text" at bounding box center [211, 98] width 48 height 10
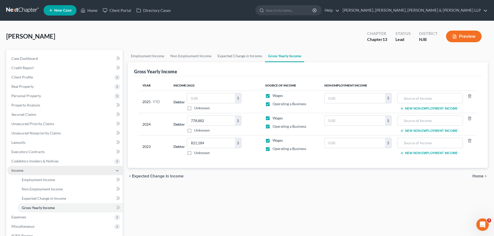
click at [20, 168] on span "Income" at bounding box center [17, 170] width 12 height 4
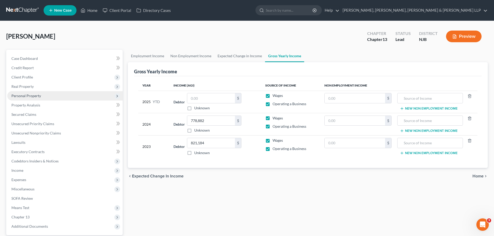
click at [20, 97] on span "Personal Property" at bounding box center [26, 96] width 30 height 4
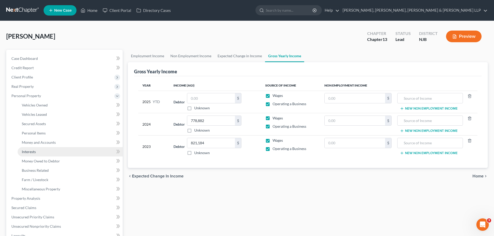
click at [44, 150] on link "Interests" at bounding box center [70, 151] width 105 height 9
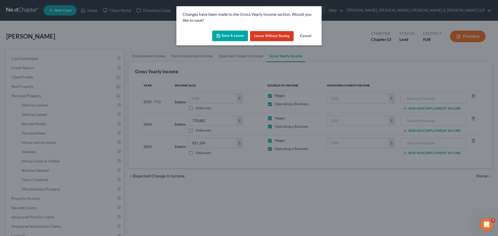
click at [223, 38] on button "Save & Leave" at bounding box center [230, 36] width 36 height 11
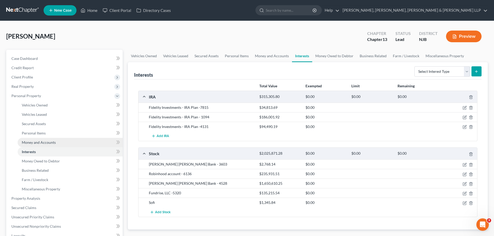
click at [64, 143] on link "Money and Accounts" at bounding box center [70, 142] width 105 height 9
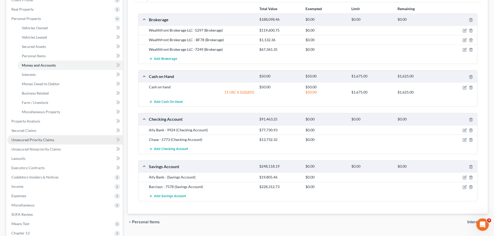
scroll to position [78, 0]
click at [31, 133] on link "Secured Claims" at bounding box center [64, 129] width 115 height 9
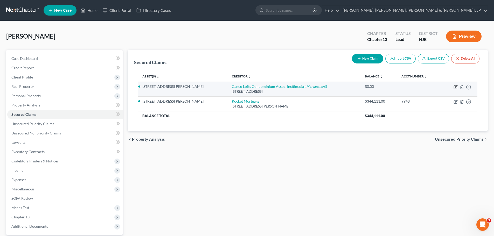
click at [456, 86] on icon "button" at bounding box center [455, 87] width 4 height 4
select select "33"
select select "0"
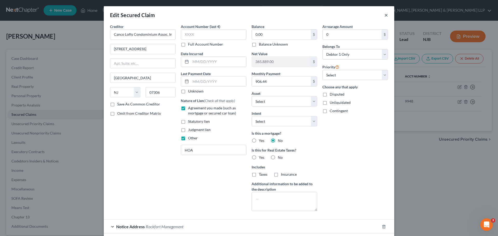
click at [384, 15] on button "×" at bounding box center [386, 15] width 4 height 6
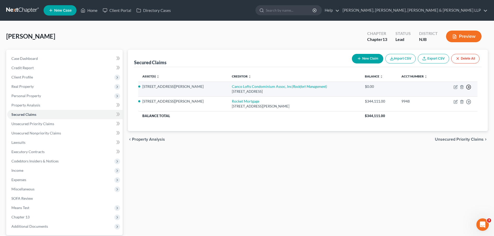
click at [469, 89] on icon "button" at bounding box center [468, 87] width 5 height 5
click at [443, 102] on link "Move to F" at bounding box center [444, 99] width 43 height 9
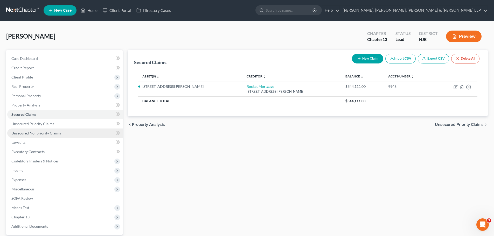
click at [50, 134] on span "Unsecured Nonpriority Claims" at bounding box center [36, 133] width 50 height 4
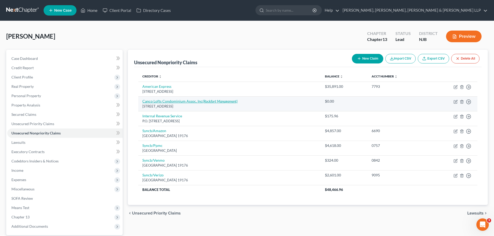
click at [160, 102] on link "Canco Lofts Condominium Assoc, Inc (Rockfort Management)" at bounding box center [189, 101] width 95 height 4
select select "33"
select select "0"
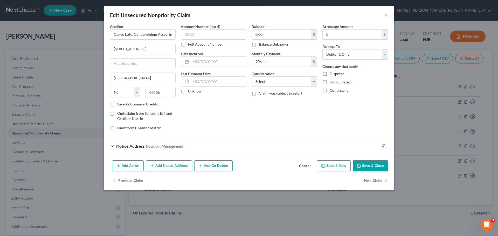
click at [378, 165] on button "Save & Close" at bounding box center [370, 165] width 35 height 11
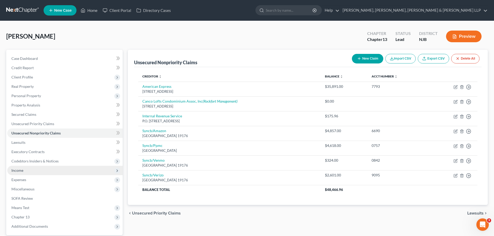
scroll to position [35, 0]
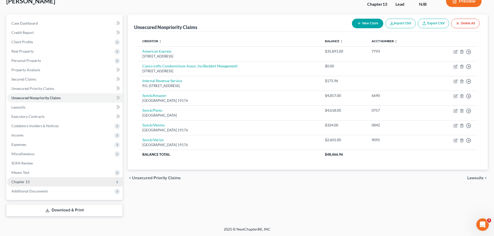
click at [22, 184] on span "Chapter 13" at bounding box center [20, 182] width 18 height 4
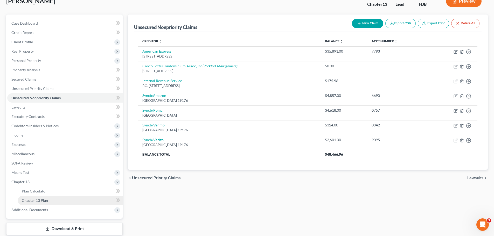
click at [39, 203] on link "Chapter 13 Plan" at bounding box center [70, 200] width 105 height 9
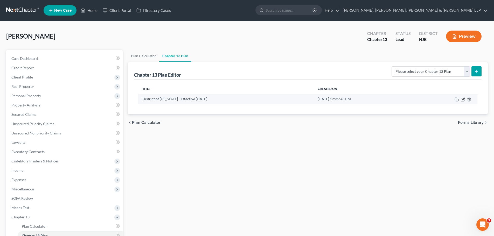
click at [461, 99] on icon "button" at bounding box center [462, 99] width 3 height 3
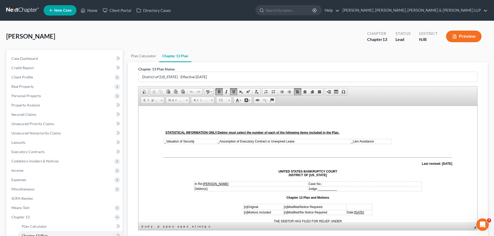
click at [165, 141] on span "_" at bounding box center [165, 141] width 2 height 4
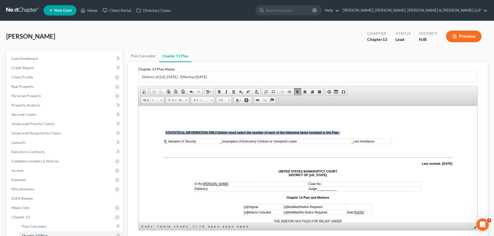
drag, startPoint x: 167, startPoint y: 141, endPoint x: 161, endPoint y: 141, distance: 6.0
click at [233, 91] on span at bounding box center [234, 92] width 4 height 4
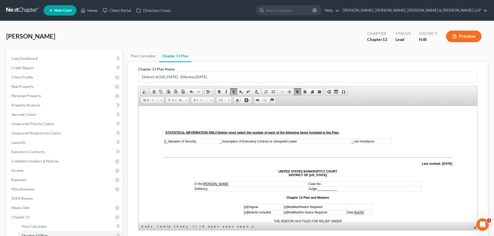
click at [221, 141] on span "_" at bounding box center [221, 141] width 2 height 4
click at [220, 141] on span "0_" at bounding box center [220, 141] width 3 height 4
click at [234, 93] on span at bounding box center [234, 92] width 4 height 4
click at [352, 141] on td "_ Lien Avoidance" at bounding box center [372, 141] width 40 height 5
drag, startPoint x: 352, startPoint y: 141, endPoint x: 346, endPoint y: 141, distance: 6.0
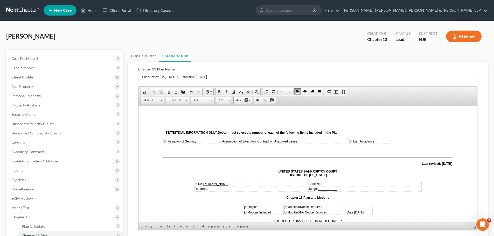
click at [346, 141] on tr "0 _ Valuation of Security 0_ Assumption of Executory Contract or Unexpired Leas…" at bounding box center [277, 141] width 227 height 5
click at [234, 92] on span at bounding box center [234, 92] width 4 height 4
click at [358, 163] on p "Last revised: [DATE]" at bounding box center [307, 164] width 289 height 4
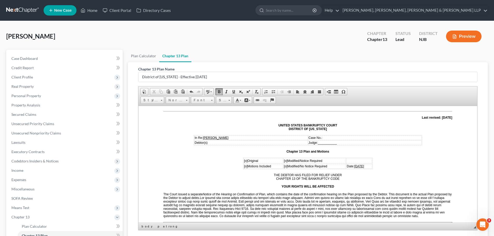
scroll to position [78, 0]
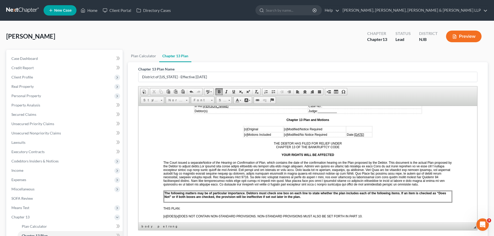
click at [244, 129] on span "[o]" at bounding box center [245, 129] width 3 height 4
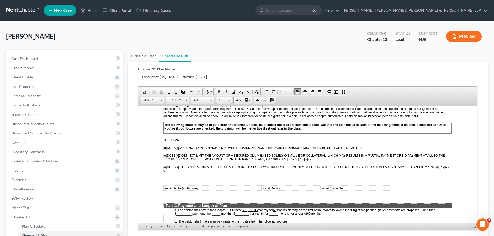
scroll to position [156, 0]
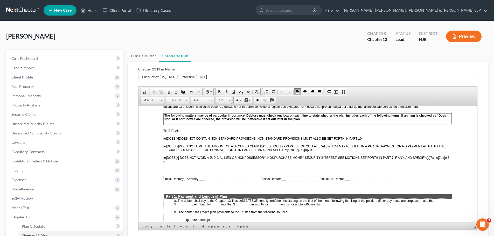
click at [202, 178] on span "___" at bounding box center [201, 179] width 5 height 4
drag, startPoint x: 201, startPoint y: 177, endPoint x: 211, endPoint y: 179, distance: 10.5
click at [211, 179] on span "_/s/ PSE__" at bounding box center [207, 179] width 16 height 4
click at [235, 93] on span at bounding box center [234, 92] width 4 height 4
click at [294, 178] on span "___" at bounding box center [296, 179] width 5 height 4
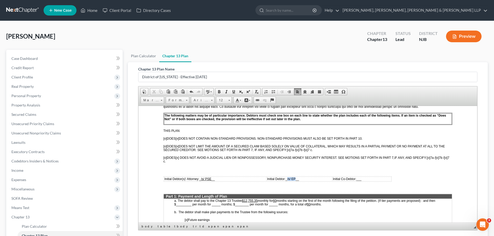
drag, startPoint x: 287, startPoint y: 179, endPoint x: 296, endPoint y: 180, distance: 8.4
click at [296, 180] on span "_/s/ EP__" at bounding box center [291, 179] width 13 height 4
click at [235, 90] on span at bounding box center [234, 92] width 4 height 4
click at [321, 162] on p "[o] DOES [x] DOES NOT AVOID A JUDICIAL LIEN OR NONPOSSESSORY, NONPURCHASE-MONEY…" at bounding box center [307, 159] width 289 height 7
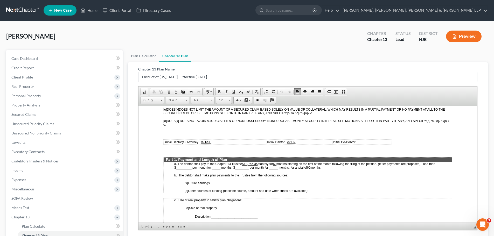
scroll to position [233, 0]
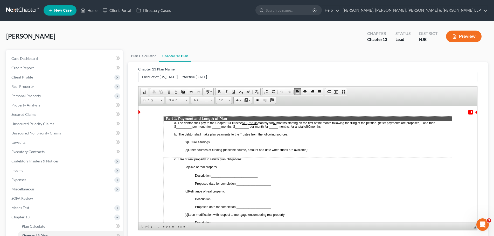
click at [259, 123] on span "monthly for" at bounding box center [264, 123] width 15 height 4
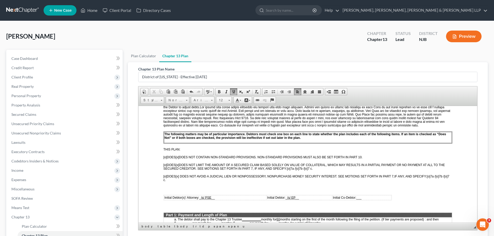
scroll to position [181, 0]
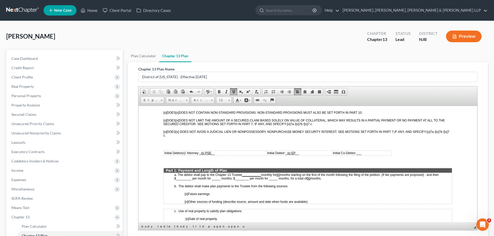
click at [245, 176] on span "months starting on the first of the month following the filing of the petition.…" at bounding box center [306, 176] width 264 height 8
click at [267, 173] on u "_$7,300.64__________" at bounding box center [258, 175] width 33 height 4
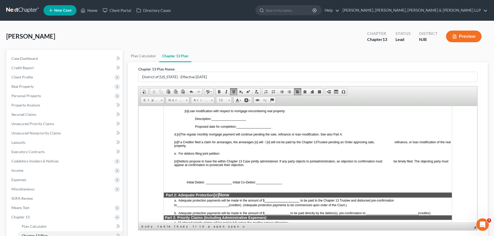
scroll to position [389, 0]
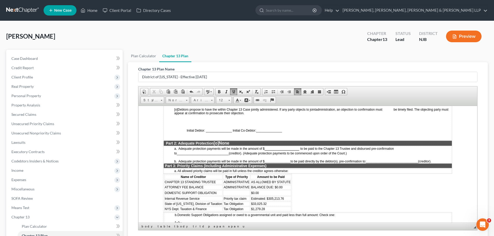
click at [218, 143] on span "[o]" at bounding box center [216, 143] width 5 height 4
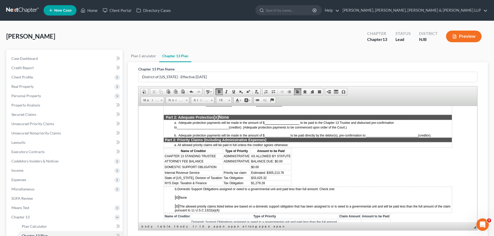
click at [216, 166] on td "DOMESTIC SUPPORT OBLIGATION" at bounding box center [193, 167] width 58 height 6
click at [272, 196] on span "Delete Rows" at bounding box center [272, 196] width 30 height 6
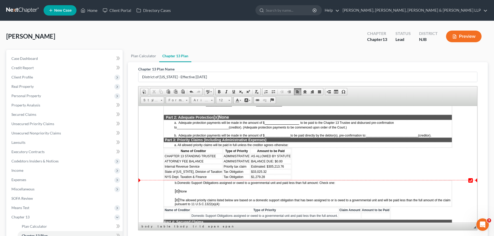
click at [244, 172] on td "Tax Obligation" at bounding box center [236, 171] width 27 height 5
click at [287, 167] on td "Estimated: $305,213.76" at bounding box center [270, 166] width 41 height 5
click at [251, 171] on span "$33,025.32" at bounding box center [259, 172] width 16 height 4
click at [294, 172] on td "Estimated: $33,025.32" at bounding box center [283, 171] width 66 height 5
click at [251, 176] on span "$1,279.28" at bounding box center [258, 177] width 14 height 4
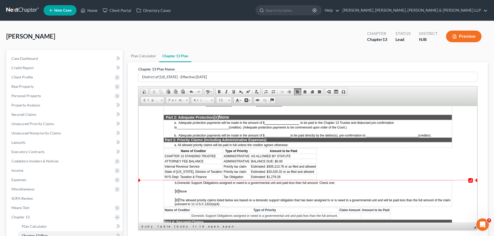
click at [284, 176] on td "Estimated: $1,279.28" at bounding box center [283, 176] width 66 height 5
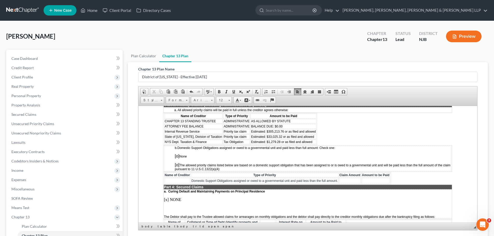
scroll to position [441, 0]
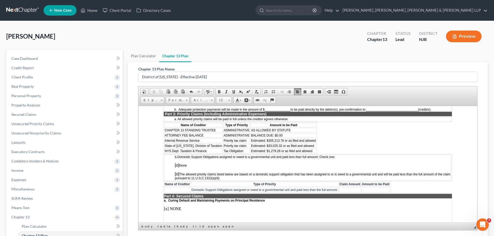
click at [178, 165] on span "[o]" at bounding box center [177, 165] width 5 height 4
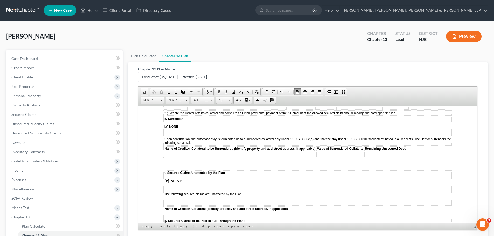
scroll to position [752, 0]
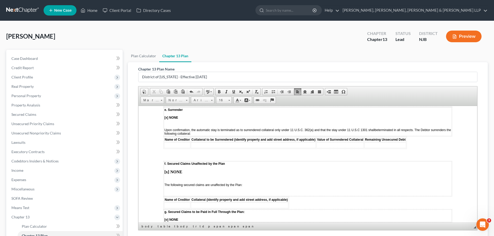
click at [167, 172] on strong "[x] NONE" at bounding box center [173, 172] width 18 height 4
click at [173, 206] on td at bounding box center [177, 205] width 26 height 6
click at [211, 205] on td at bounding box center [243, 205] width 97 height 6
click at [242, 205] on td "[STREET_ADDRESS][PERSON_NAME]" at bounding box center [243, 205] width 97 height 6
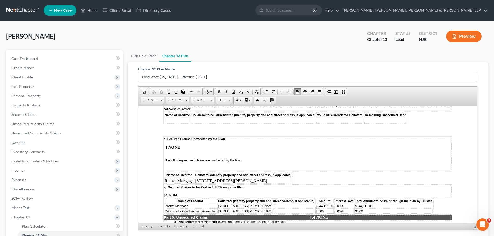
scroll to position [804, 0]
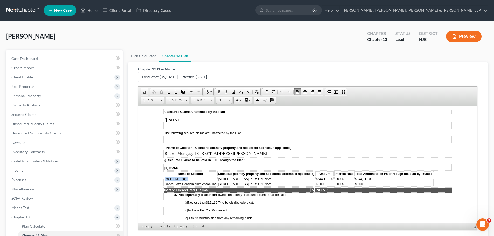
drag, startPoint x: 192, startPoint y: 179, endPoint x: 165, endPoint y: 179, distance: 27.2
click at [165, 179] on td "Rocket Mortgage" at bounding box center [190, 179] width 53 height 5
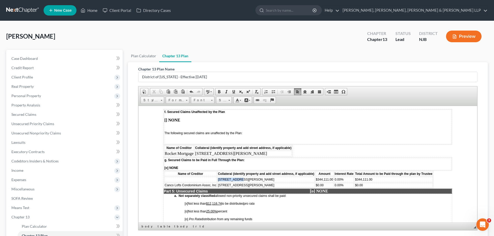
drag, startPoint x: 244, startPoint y: 180, endPoint x: 218, endPoint y: 179, distance: 25.9
click at [218, 179] on td "[STREET_ADDRESS][PERSON_NAME]" at bounding box center [265, 180] width 97 height 6
drag, startPoint x: 332, startPoint y: 179, endPoint x: 311, endPoint y: 178, distance: 21.0
click at [311, 178] on tr "$344,111.00 0.00% $344,111.00" at bounding box center [298, 180] width 269 height 6
drag, startPoint x: 338, startPoint y: 179, endPoint x: 325, endPoint y: 179, distance: 13.0
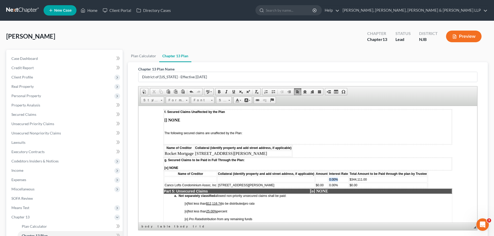
click at [325, 179] on tr "0.00% $344,111.00" at bounding box center [295, 180] width 263 height 6
drag, startPoint x: 373, startPoint y: 180, endPoint x: 349, endPoint y: 178, distance: 24.2
click at [349, 178] on td "$344,111.00" at bounding box center [388, 180] width 78 height 6
click at [201, 185] on span "Canco Lofts Condominium Assoc, Inc" at bounding box center [191, 185] width 52 height 4
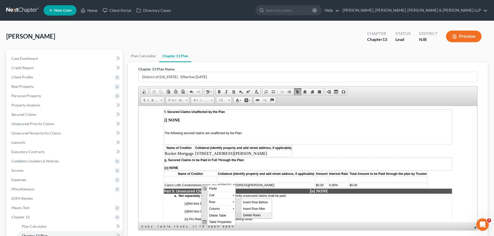
click at [251, 215] on span "Delete Rows" at bounding box center [257, 215] width 30 height 6
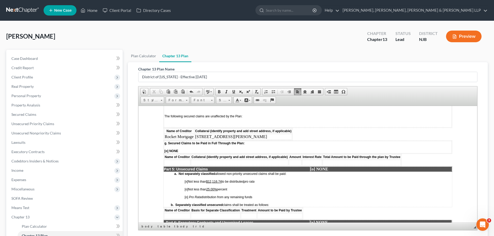
scroll to position [830, 0]
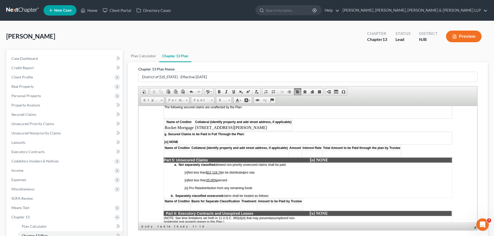
click at [222, 171] on u "$12,116.74" at bounding box center [214, 173] width 16 height 4
click at [187, 173] on span "[x]" at bounding box center [186, 173] width 3 height 4
click at [217, 180] on u "25.00%" at bounding box center [211, 180] width 11 height 4
click at [186, 180] on span "[o]" at bounding box center [186, 180] width 3 height 4
click at [187, 180] on span "[o]" at bounding box center [186, 180] width 3 height 4
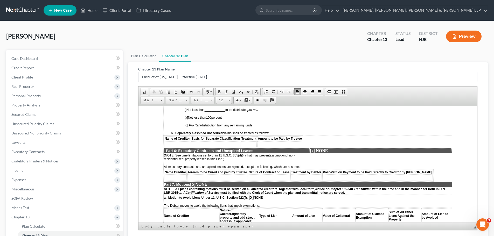
scroll to position [907, 0]
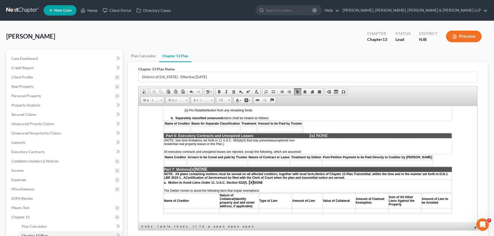
click at [195, 170] on span "[o]" at bounding box center [192, 169] width 5 height 4
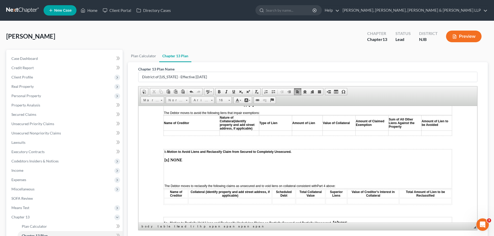
scroll to position [1011, 0]
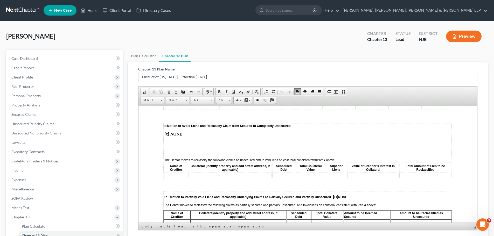
click at [336, 198] on span "[o]" at bounding box center [335, 196] width 5 height 4
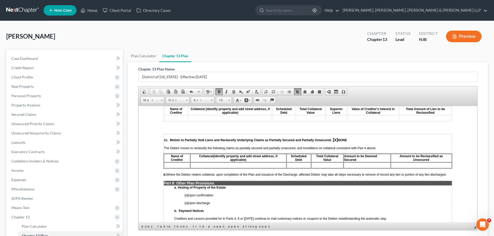
scroll to position [1089, 0]
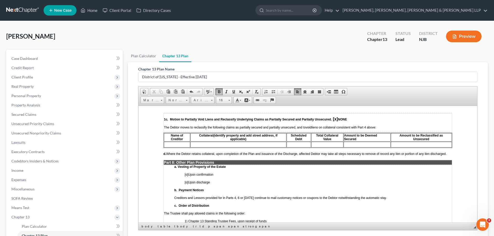
click at [186, 174] on span "[o]" at bounding box center [186, 175] width 3 height 4
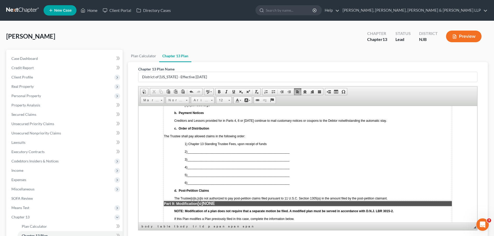
scroll to position [1167, 0]
click at [184, 152] on td "a. Vesting of Property of the Estate [x ] Upon confirmation [o] Upon discharge …" at bounding box center [308, 143] width 288 height 113
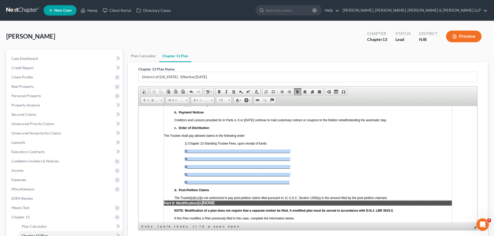
drag, startPoint x: 184, startPoint y: 152, endPoint x: 291, endPoint y: 180, distance: 111.1
click at [291, 180] on td "a. Vesting of Property of the Estate [x ] Upon confirmation [o] Upon discharge …" at bounding box center [308, 143] width 288 height 113
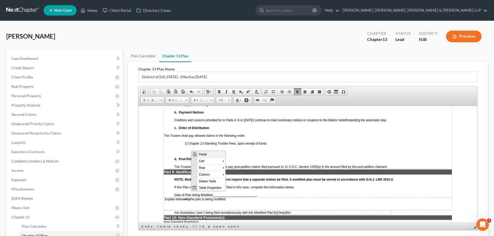
click at [216, 154] on span "Paste" at bounding box center [212, 154] width 28 height 6
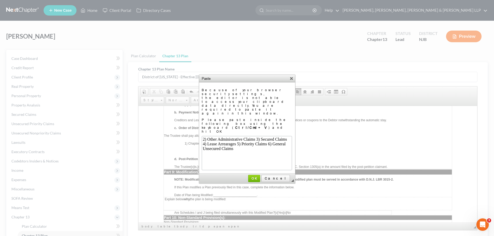
scroll to position [0, 0]
click at [260, 177] on span "OK" at bounding box center [254, 179] width 11 height 4
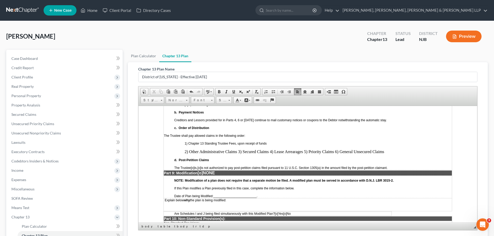
click at [238, 151] on p "2) Other Administrative Claims 3) Secured Claims 4) Lease Arrearages 5) Priorit…" at bounding box center [318, 151] width 267 height 5
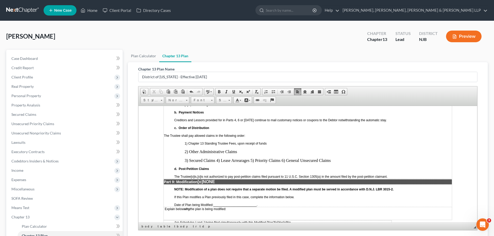
click at [217, 160] on p "3) Secured Claims 4) Lease Arrearages 5) Priority Claims 6) General Unsecured C…" at bounding box center [318, 160] width 267 height 5
click at [216, 160] on p "3) Secured Claims 4) Lease Arrearages 5) Priority Claims 6) General Unsecured C…" at bounding box center [318, 160] width 267 height 5
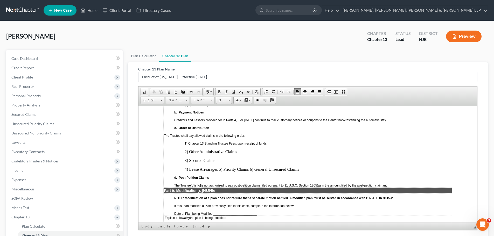
click at [219, 170] on p "4) Lease Arrearages 5) Priority Claims 6) General Unsecured Claims" at bounding box center [318, 169] width 267 height 5
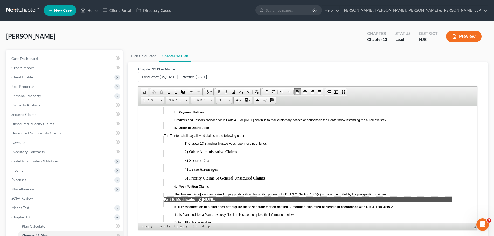
click at [216, 179] on p "5) Priority Claims 6) General Unsecured Claims" at bounding box center [318, 178] width 267 height 5
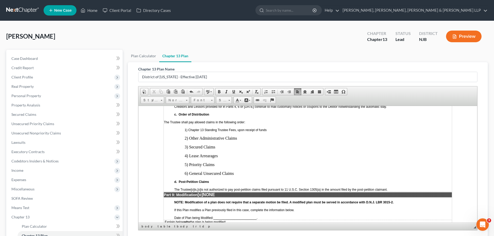
scroll to position [1193, 0]
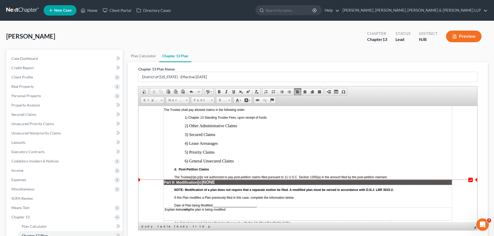
click at [201, 176] on span "[o]" at bounding box center [198, 177] width 3 height 4
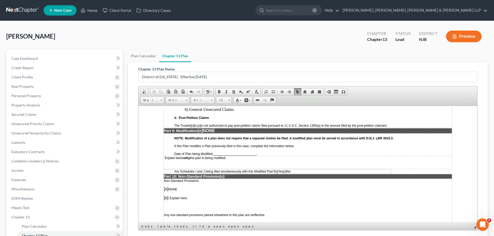
scroll to position [1245, 0]
click at [202, 130] on span "[o]" at bounding box center [200, 130] width 5 height 4
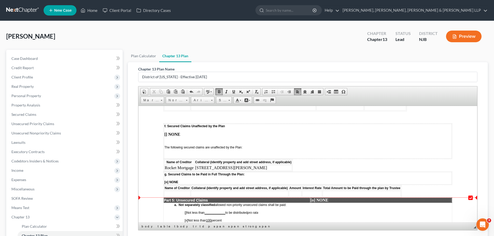
scroll to position [778, 0]
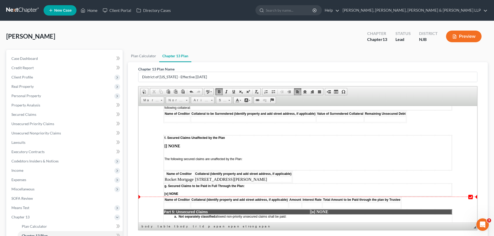
click at [166, 194] on span "[o] NONE" at bounding box center [171, 194] width 14 height 4
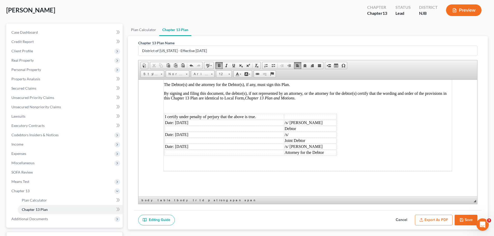
scroll to position [55, 0]
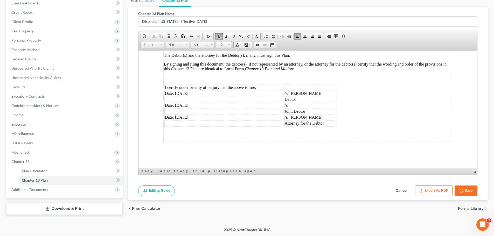
click at [471, 190] on button "Save" at bounding box center [466, 191] width 23 height 11
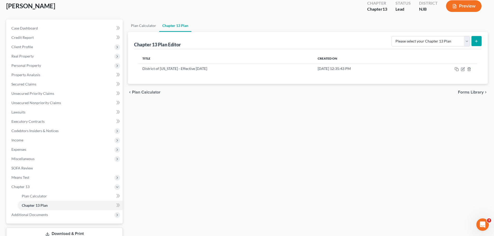
scroll to position [0, 0]
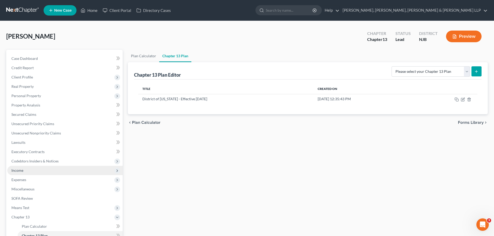
click at [22, 169] on span "Income" at bounding box center [17, 170] width 12 height 4
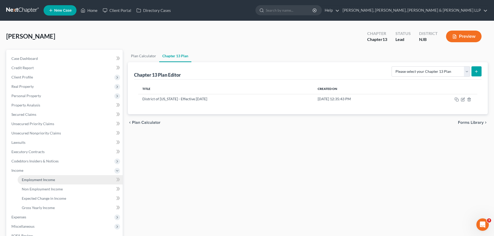
click at [30, 183] on link "Employment Income" at bounding box center [70, 179] width 105 height 9
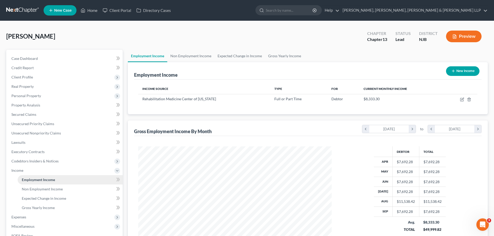
scroll to position [97, 204]
